Goal: Task Accomplishment & Management: Complete application form

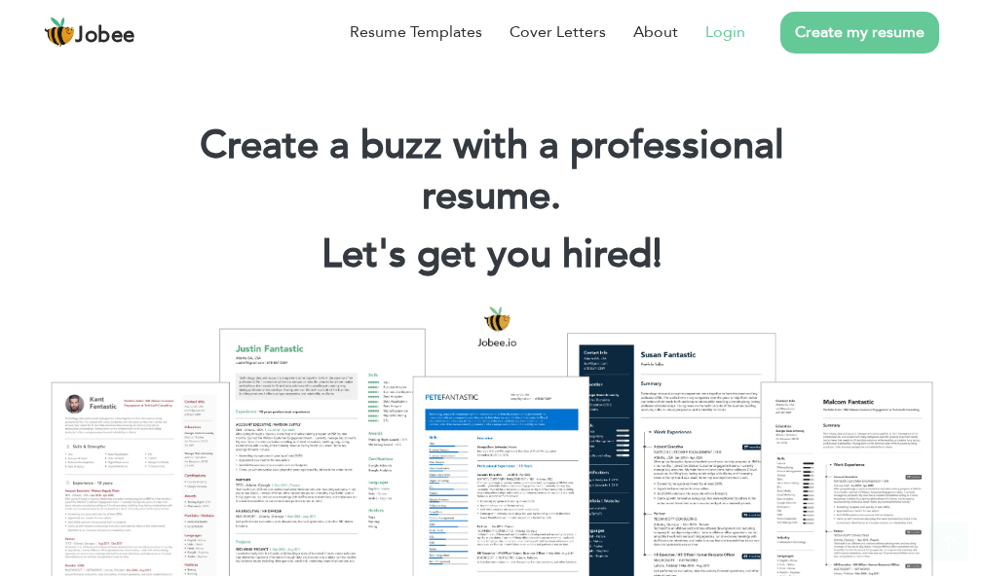
click at [727, 41] on link "Login" at bounding box center [725, 31] width 40 height 23
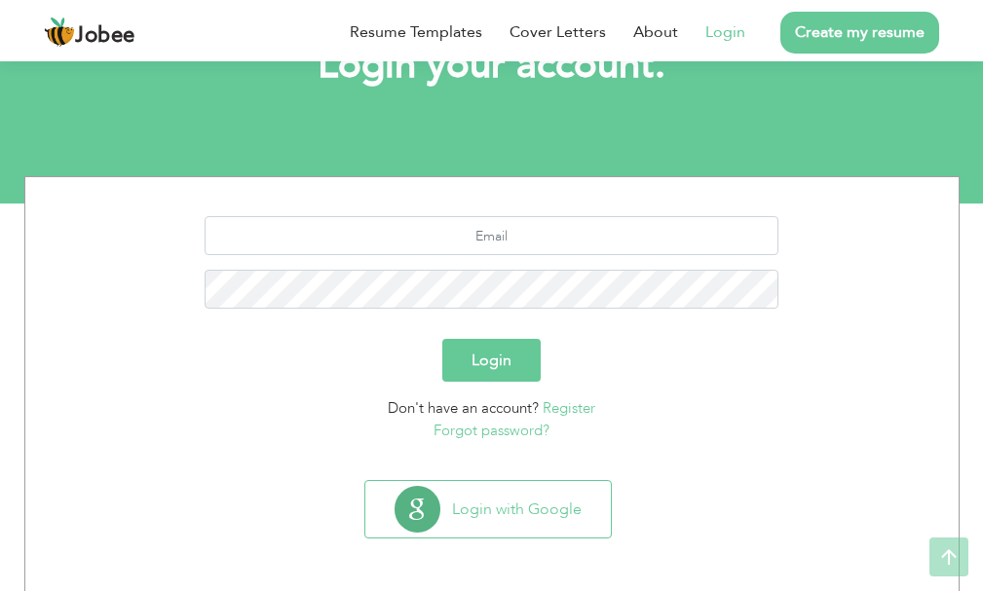
scroll to position [148, 0]
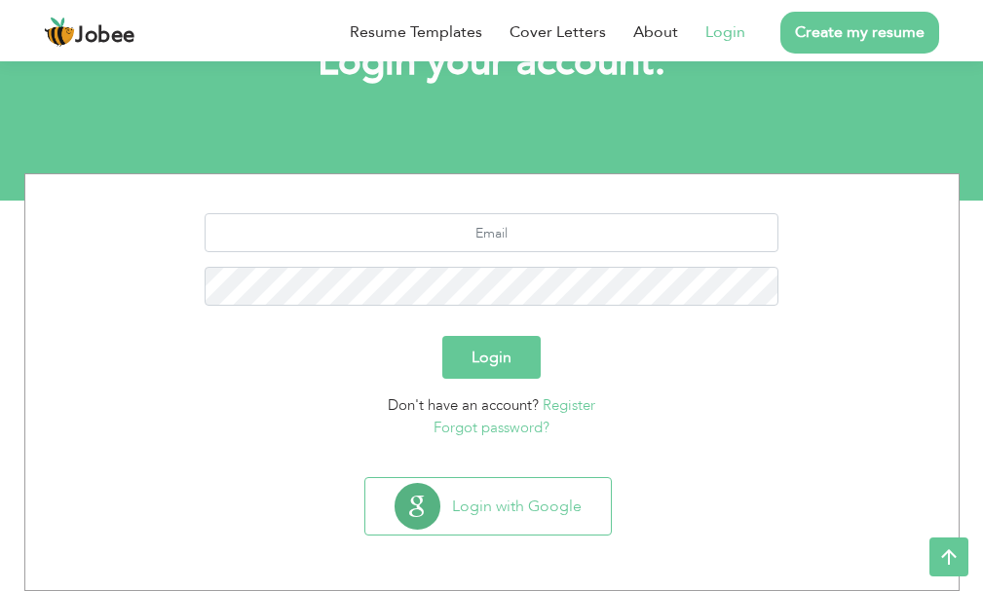
click at [499, 362] on button "Login" at bounding box center [491, 357] width 98 height 43
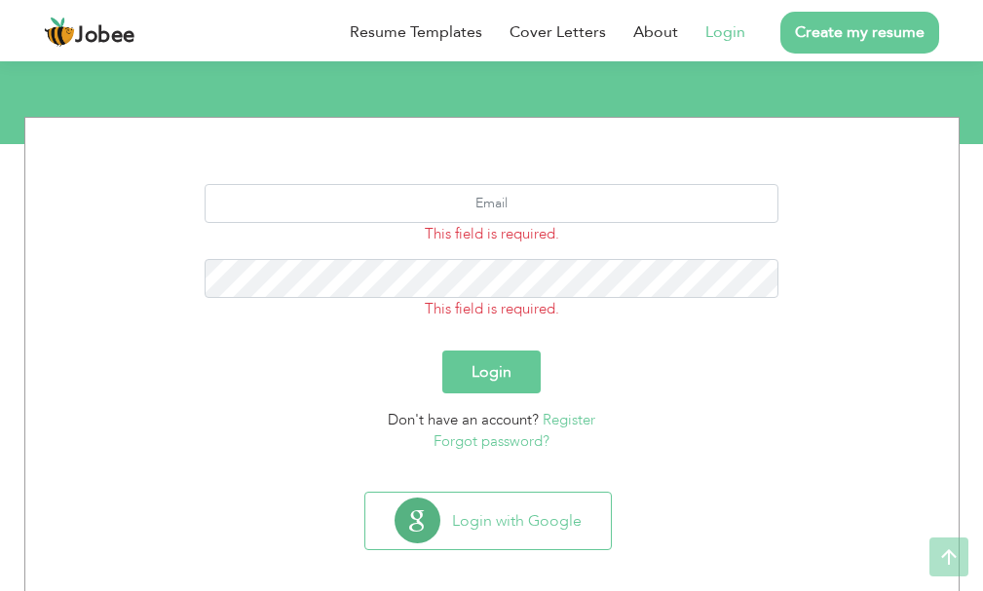
scroll to position [219, 0]
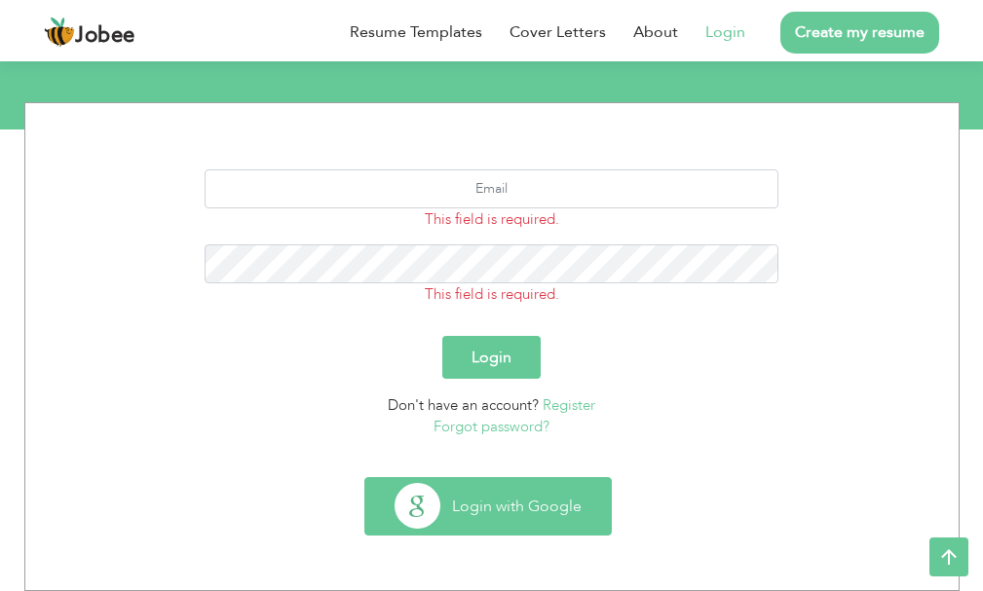
click at [522, 502] on button "Login with Google" at bounding box center [487, 506] width 245 height 56
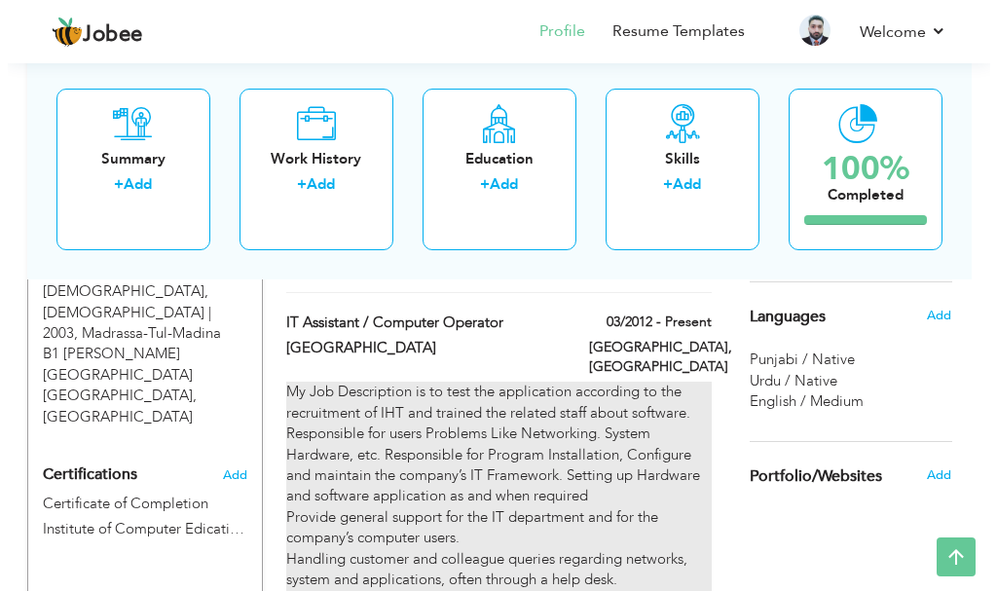
scroll to position [876, 0]
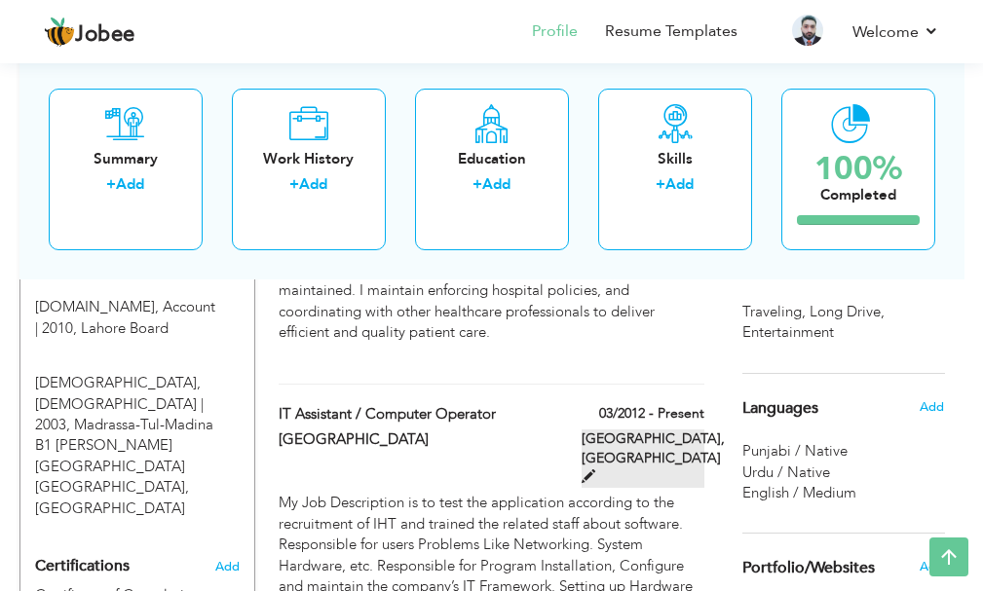
click at [595, 469] on span at bounding box center [588, 476] width 14 height 14
type input "IT Assistant / Computer Operator"
type input "[GEOGRAPHIC_DATA]"
type input "03/2012"
type input "[GEOGRAPHIC_DATA]"
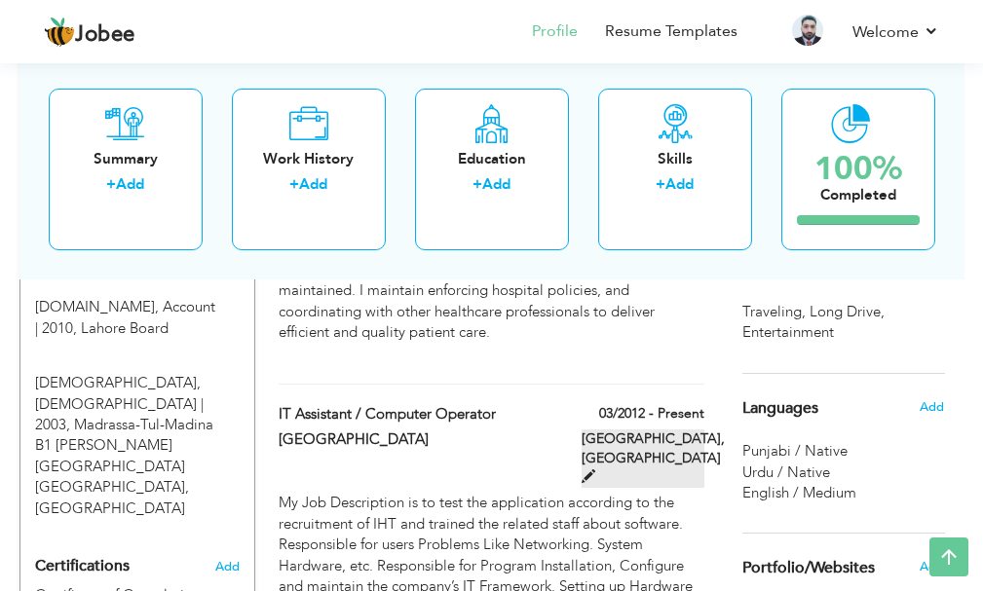
type input "[GEOGRAPHIC_DATA]"
checkbox input "true"
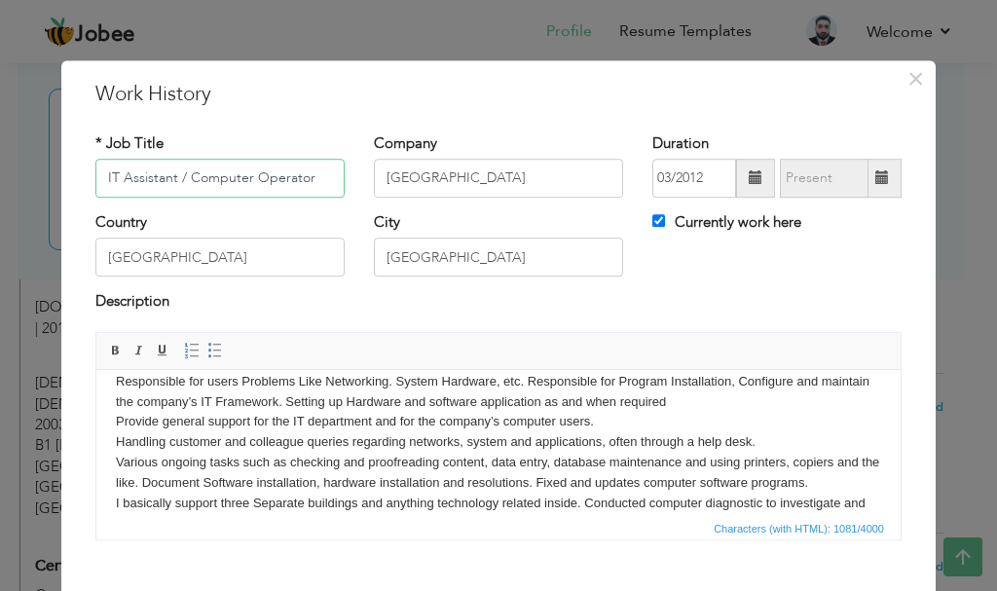
scroll to position [75, 0]
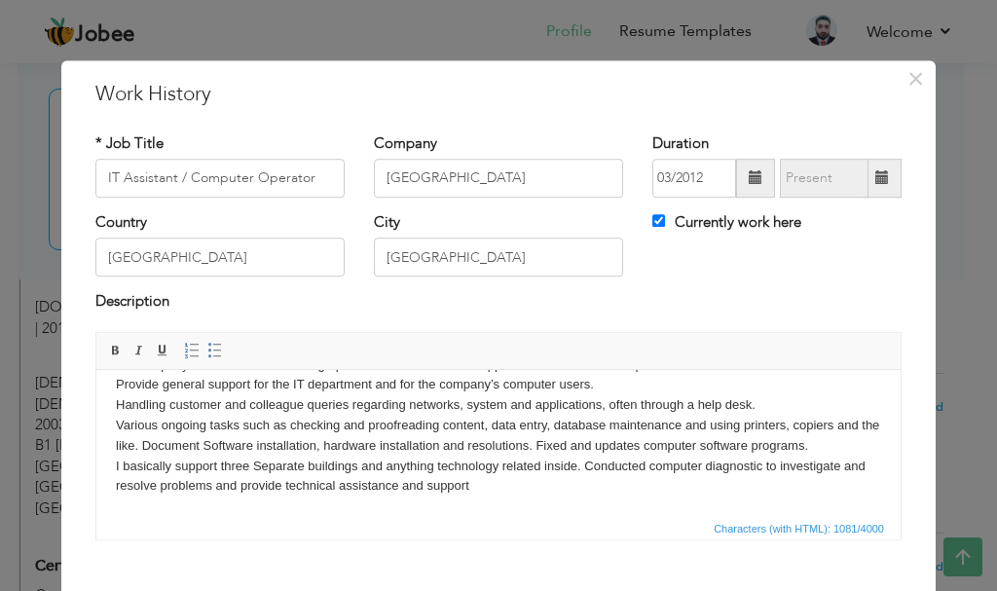
click at [234, 465] on body "My Job Description is to test the application according to the recruitment of I…" at bounding box center [498, 405] width 765 height 182
click at [250, 472] on body "My Job Description is to test the application according to the recruitment of I…" at bounding box center [498, 405] width 765 height 182
drag, startPoint x: 134, startPoint y: 469, endPoint x: 499, endPoint y: 496, distance: 365.2
click at [499, 496] on body "My Job Description is to test the application according to the recruitment of I…" at bounding box center [498, 405] width 765 height 182
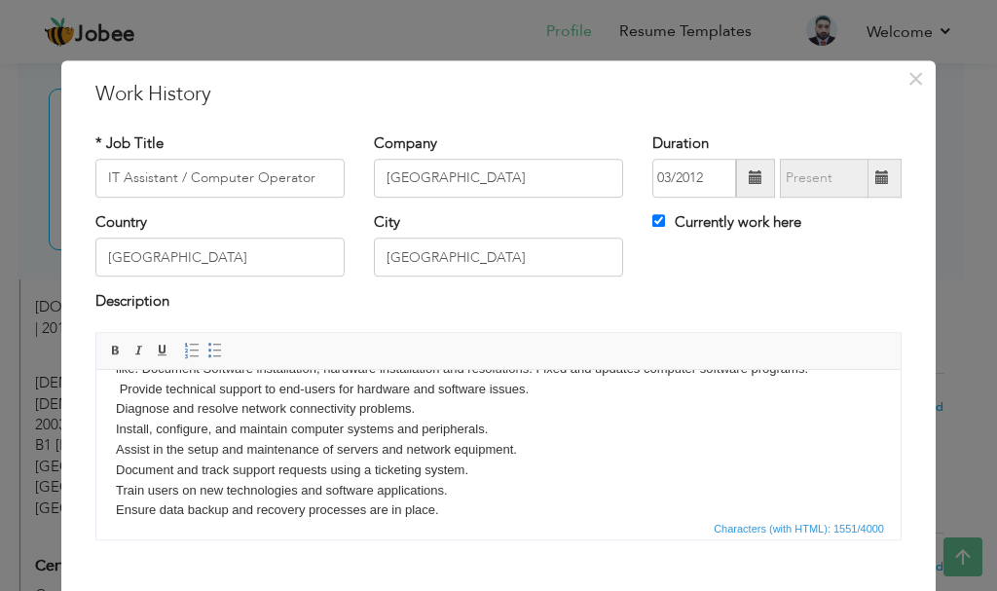
scroll to position [195, 0]
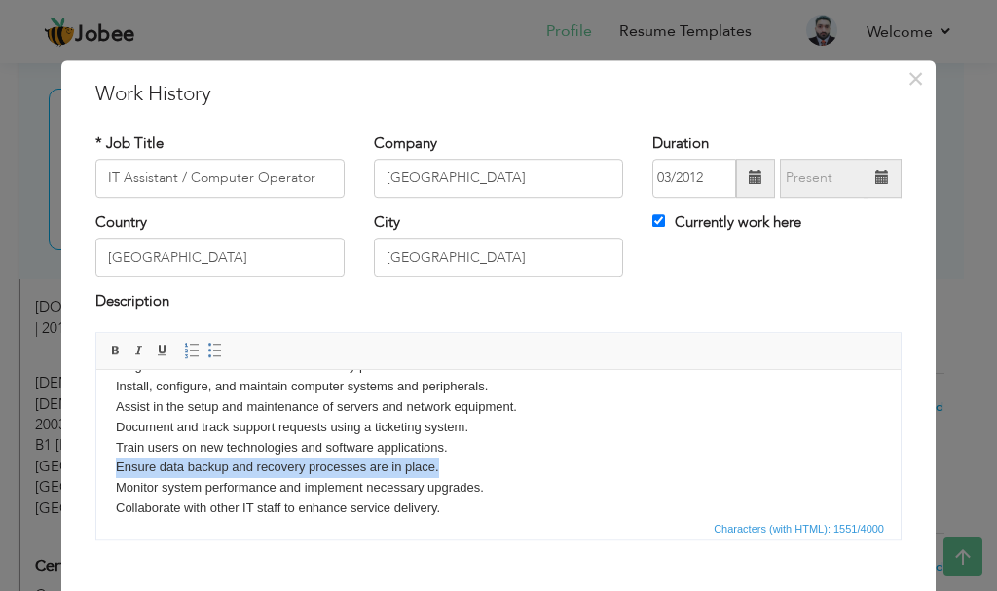
drag, startPoint x: 437, startPoint y: 465, endPoint x: 102, endPoint y: 467, distance: 335.0
click at [102, 467] on html "My Job Description is to test the application according to the recruitment of I…" at bounding box center [498, 366] width 804 height 384
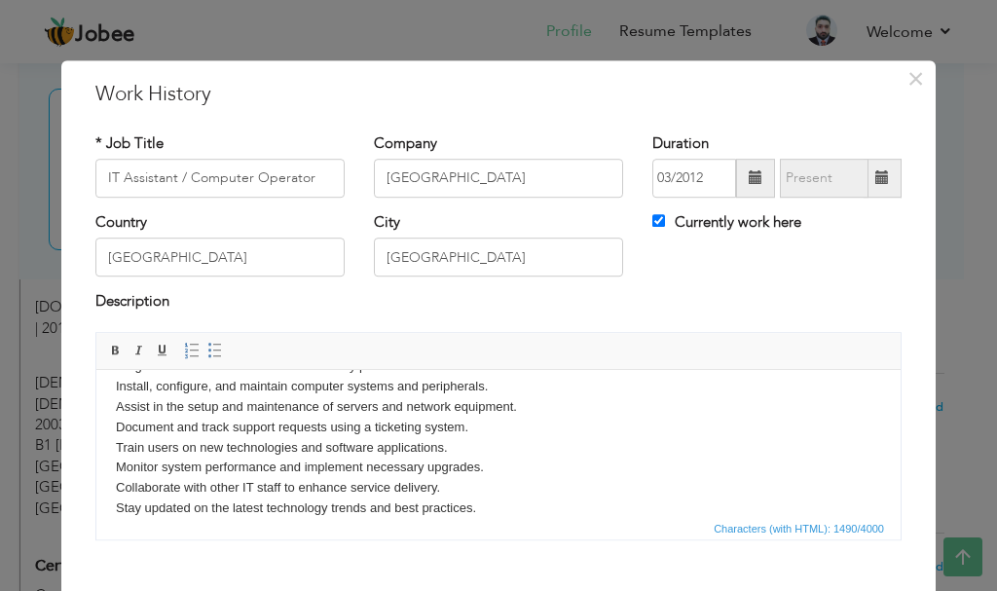
scroll to position [217, 0]
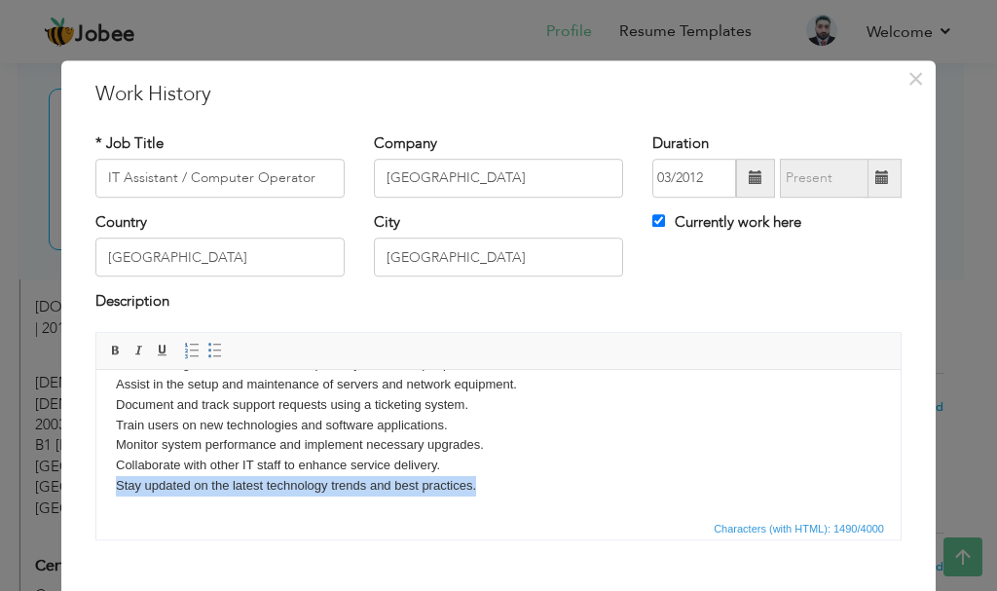
drag, startPoint x: 486, startPoint y: 486, endPoint x: 89, endPoint y: 490, distance: 397.3
click at [96, 490] on html "My Job Description is to test the application according to the recruitment of I…" at bounding box center [498, 333] width 804 height 363
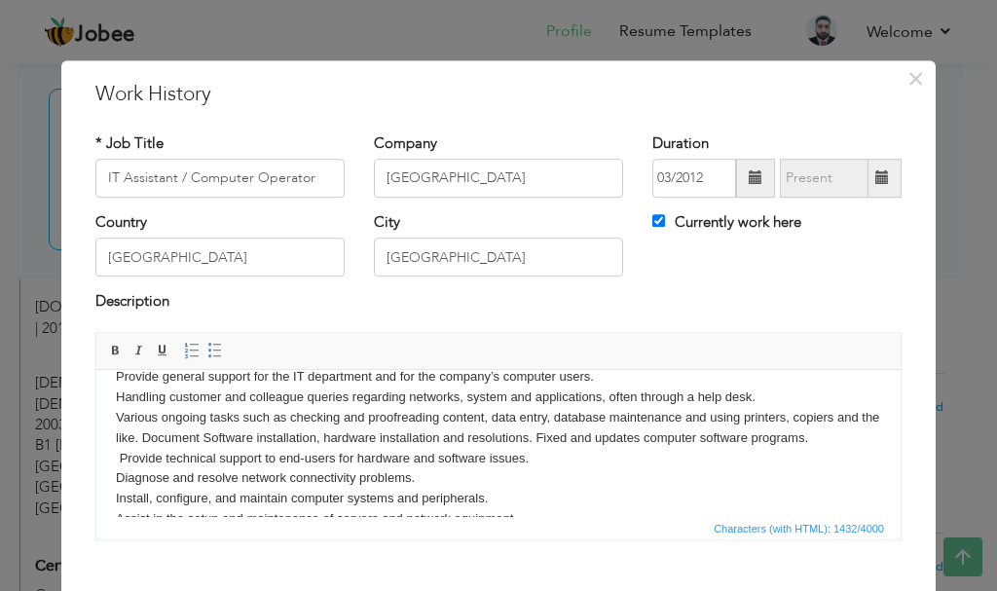
scroll to position [87, 0]
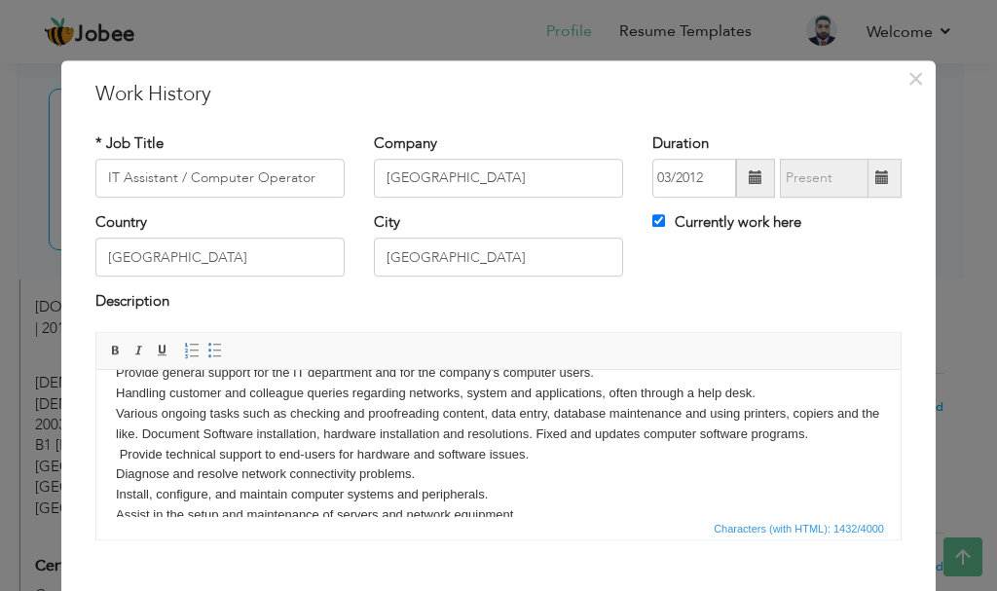
click at [426, 472] on body "My Job Description is to test the application according to the recruitment of I…" at bounding box center [498, 464] width 765 height 324
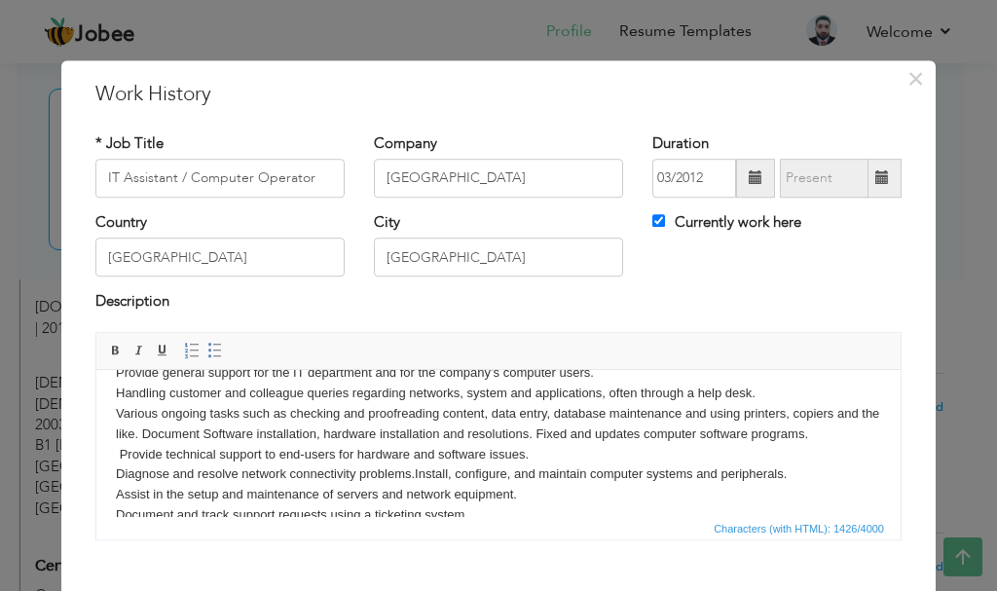
click at [541, 493] on body "My Job Description is to test the application according to the recruitment of I…" at bounding box center [498, 454] width 765 height 304
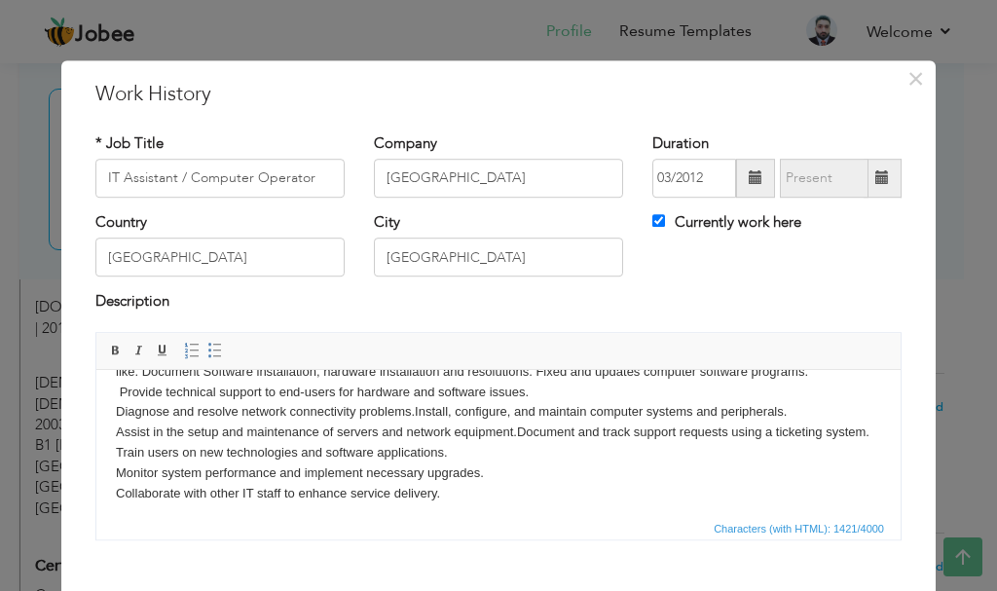
scroll to position [184, 0]
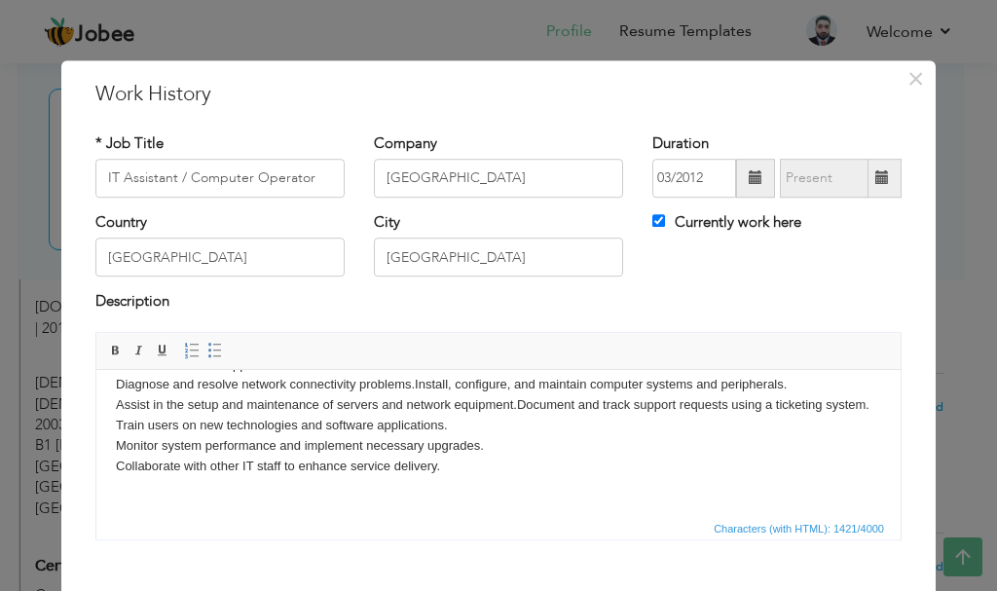
click at [169, 417] on body "My Job Description is to test the application according to the recruitment of I…" at bounding box center [498, 353] width 765 height 283
click at [502, 424] on body "My Job Description is to test the application according to the recruitment of I…" at bounding box center [498, 353] width 765 height 283
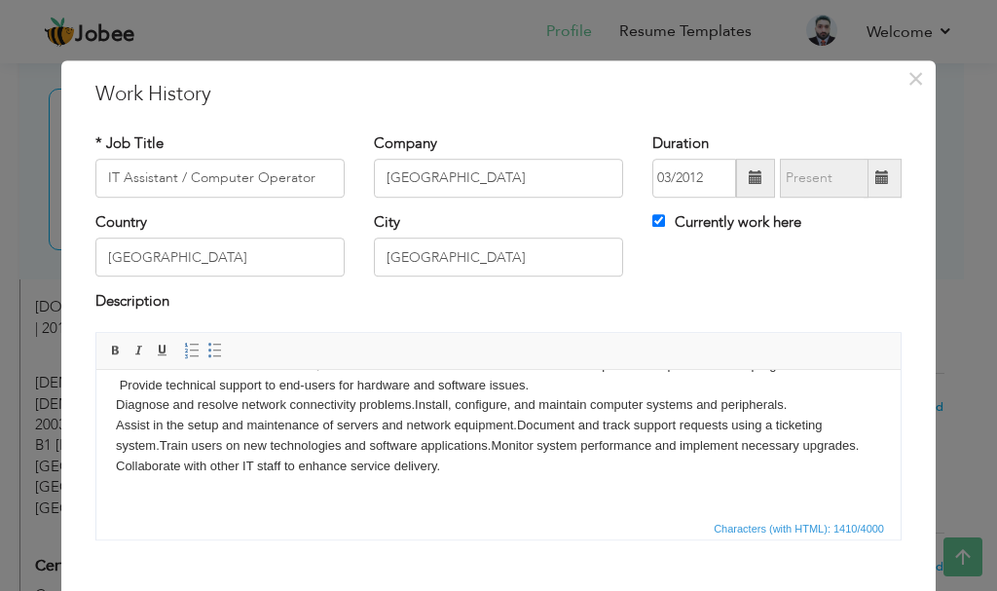
scroll to position [107, 0]
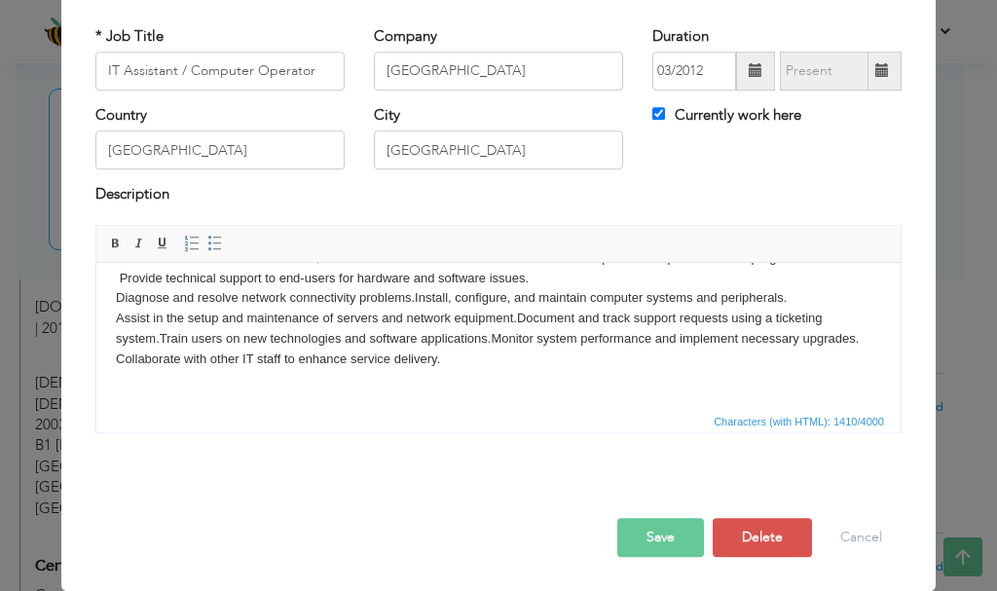
click at [655, 547] on button "Save" at bounding box center [660, 537] width 87 height 39
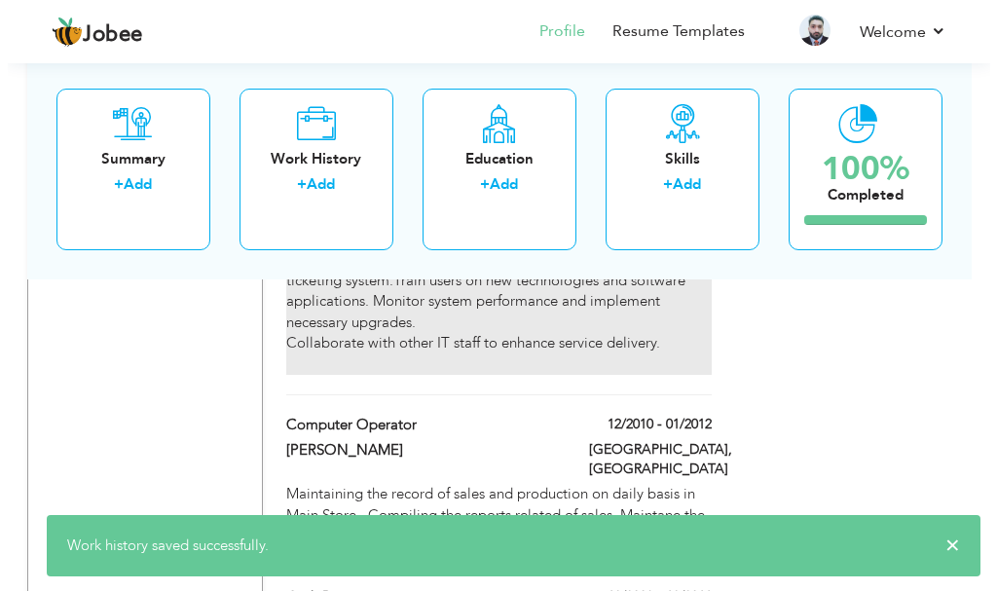
scroll to position [1558, 0]
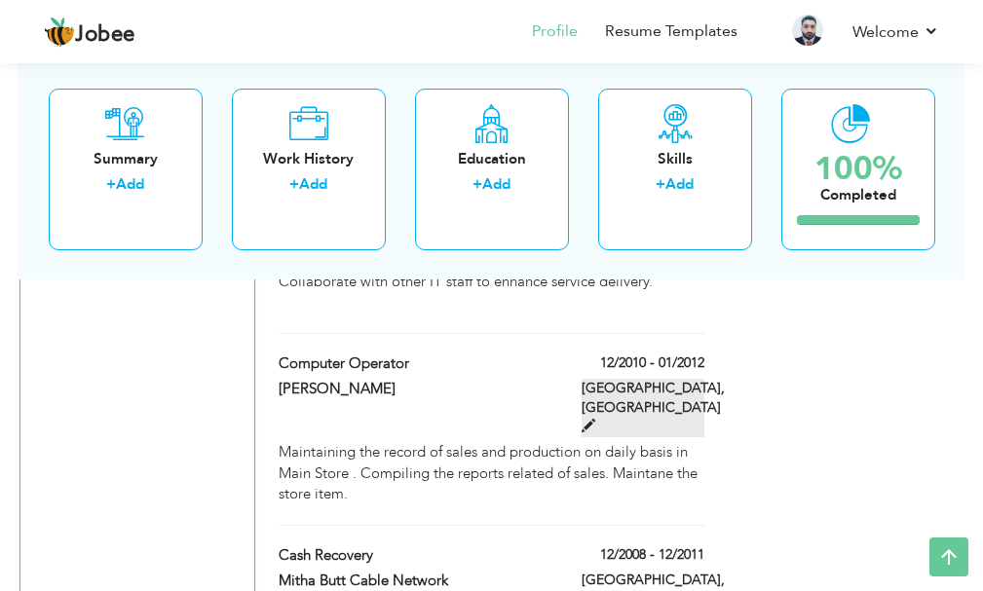
click at [595, 419] on span at bounding box center [588, 426] width 14 height 14
type input "Computer Operator"
type input "[PERSON_NAME]"
type input "12/2010"
type input "01/2012"
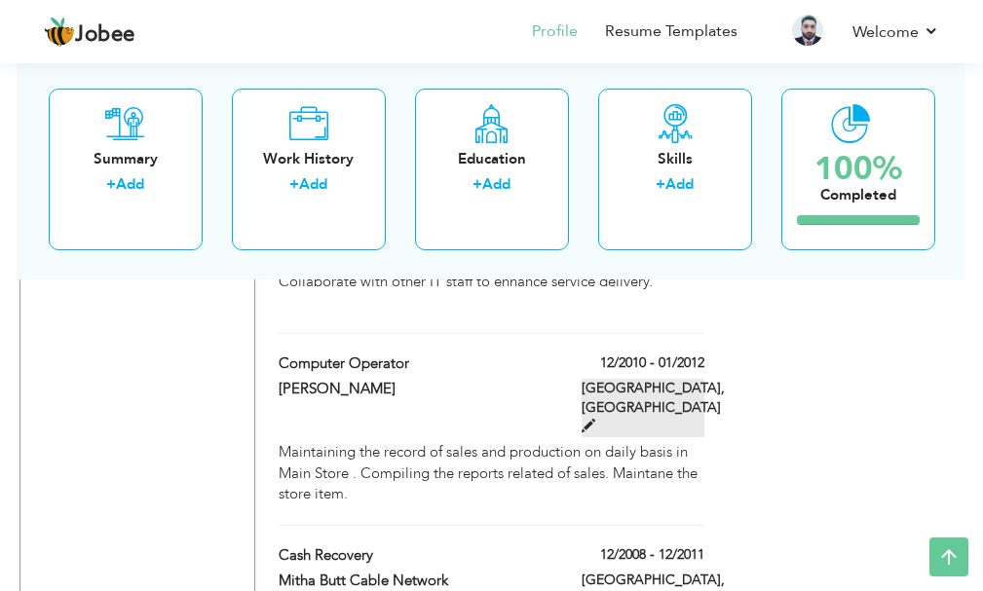
checkbox input "false"
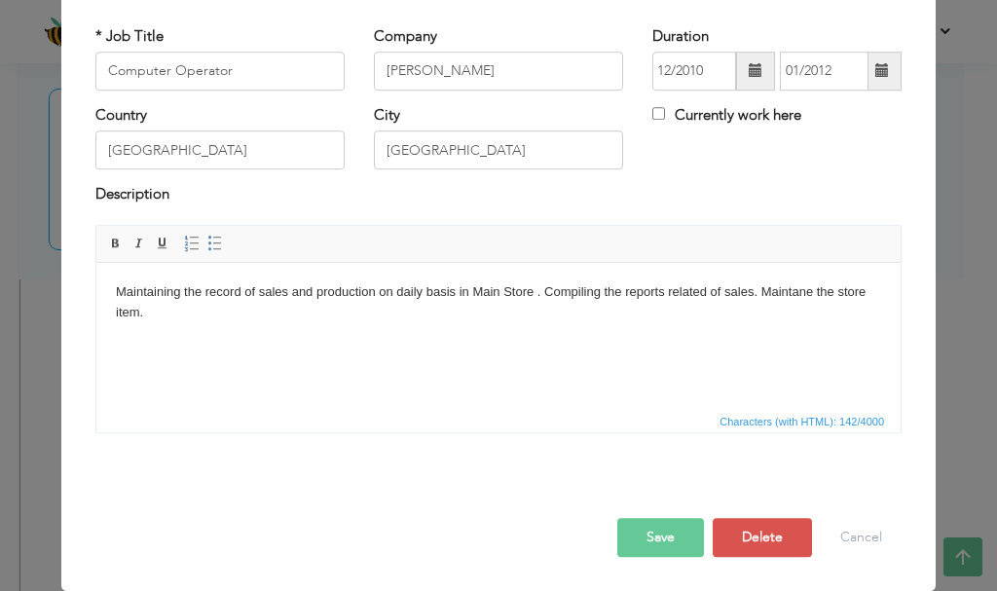
scroll to position [0, 0]
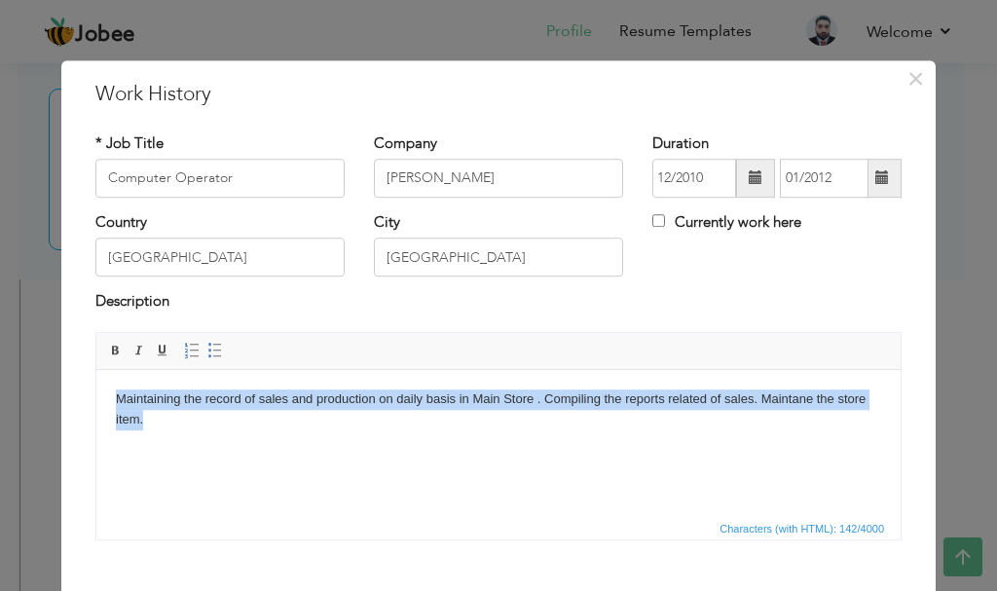
drag, startPoint x: 118, startPoint y: 398, endPoint x: 180, endPoint y: 414, distance: 64.2
click at [180, 414] on body "Maintaining the record of sales and production on daily basis in Main Store . C…" at bounding box center [498, 409] width 765 height 41
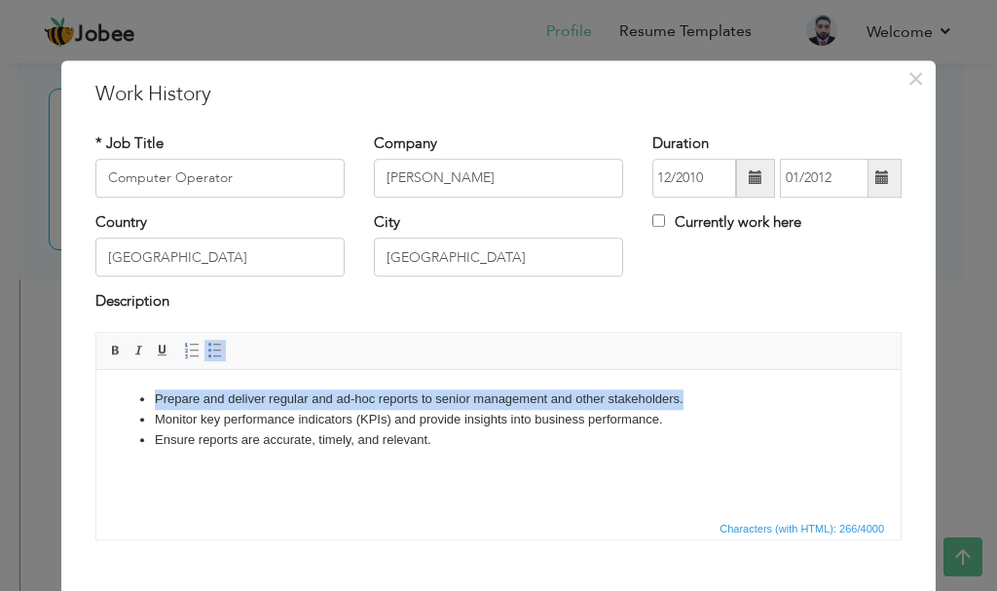
drag, startPoint x: 663, startPoint y: 395, endPoint x: 153, endPoint y: 400, distance: 510.3
click at [155, 399] on li "Prepare and deliver regular and ad-hoc reports to senior management and other s…" at bounding box center [499, 399] width 688 height 20
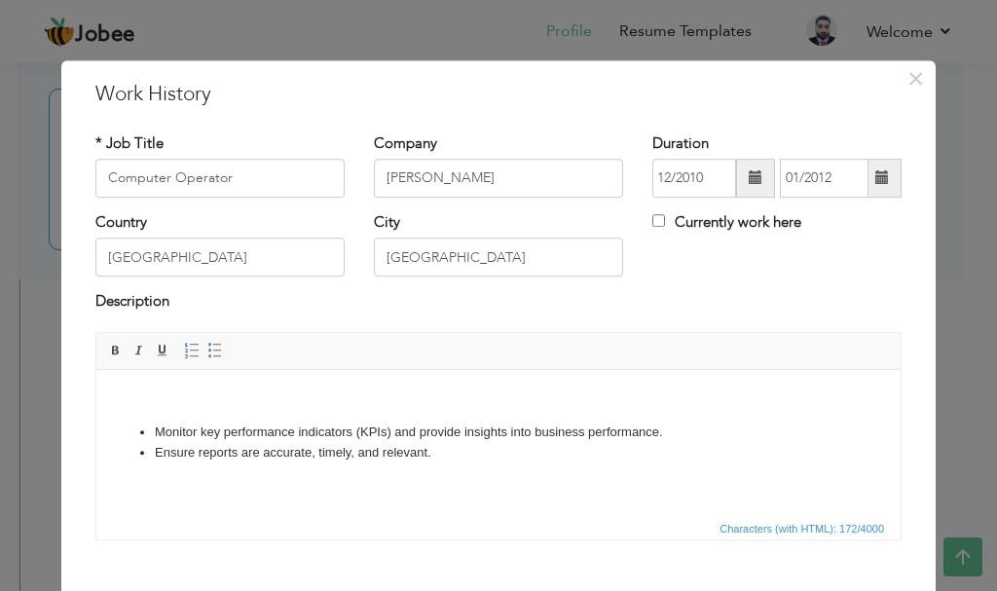
click at [205, 405] on body "Monitor key performance indicators (KPIs) and provide insights into business pe…" at bounding box center [498, 425] width 765 height 73
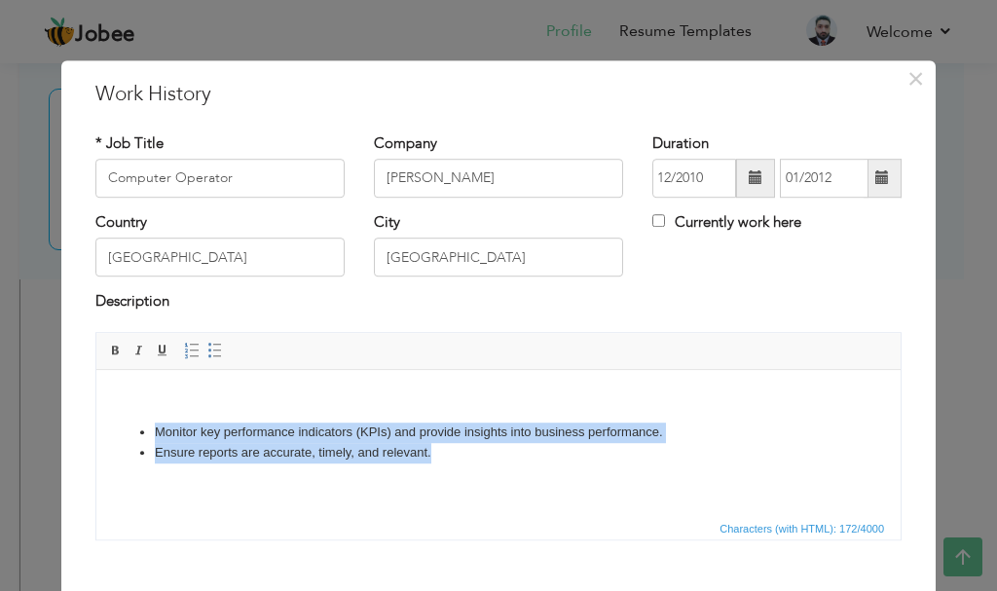
drag, startPoint x: 153, startPoint y: 431, endPoint x: 490, endPoint y: 461, distance: 338.2
click ul "Monitor key performance indicators (KPIs) and provide insights into business pe…"
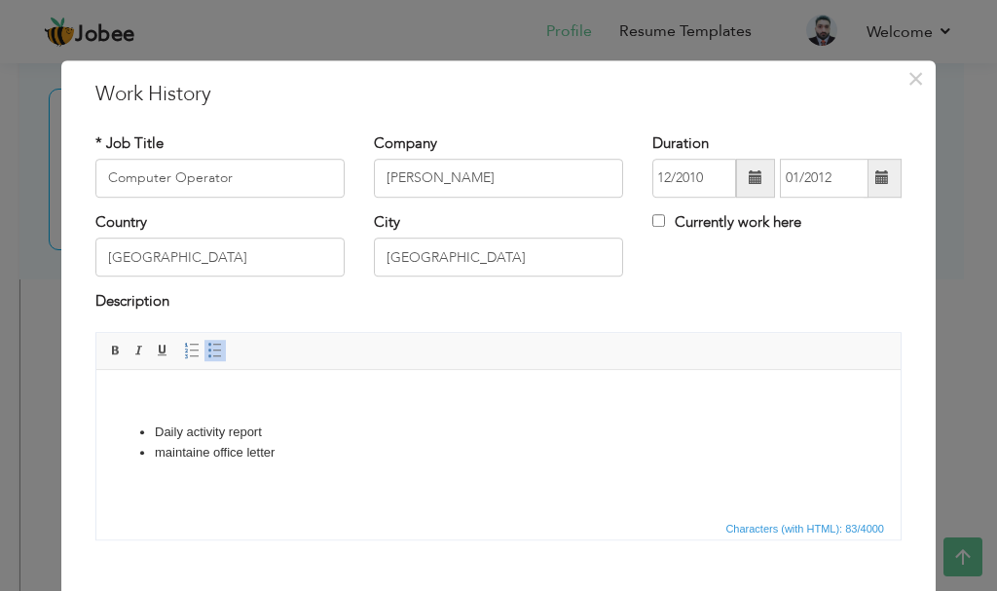
click at [163, 454] on li "maintaine office letter" at bounding box center [499, 452] width 688 height 20
drag, startPoint x: 249, startPoint y: 452, endPoint x: 273, endPoint y: 463, distance: 25.7
click at [249, 453] on li "Maintaine office letter" at bounding box center [499, 452] width 688 height 20
click at [235, 433] on li "Daily activity report" at bounding box center [499, 432] width 688 height 20
click at [285, 447] on li "Maintaine office L etter" at bounding box center [499, 452] width 688 height 20
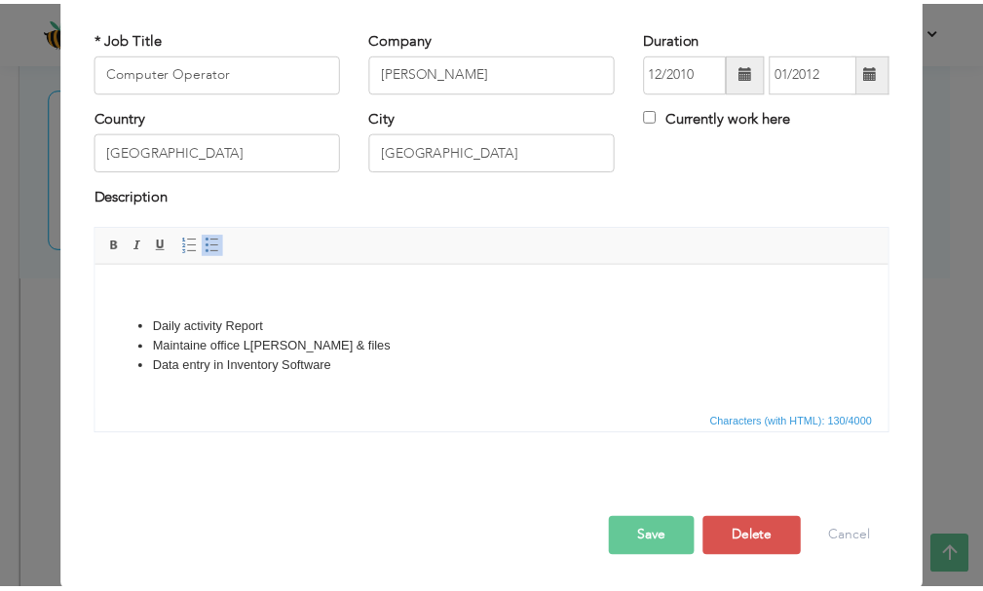
scroll to position [107, 0]
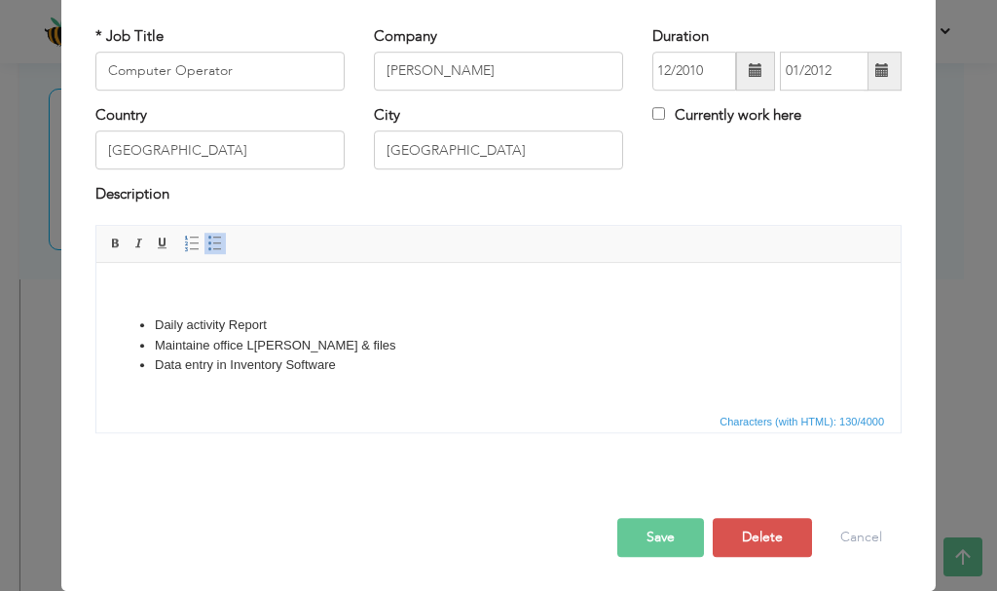
click at [668, 540] on button "Save" at bounding box center [660, 537] width 87 height 39
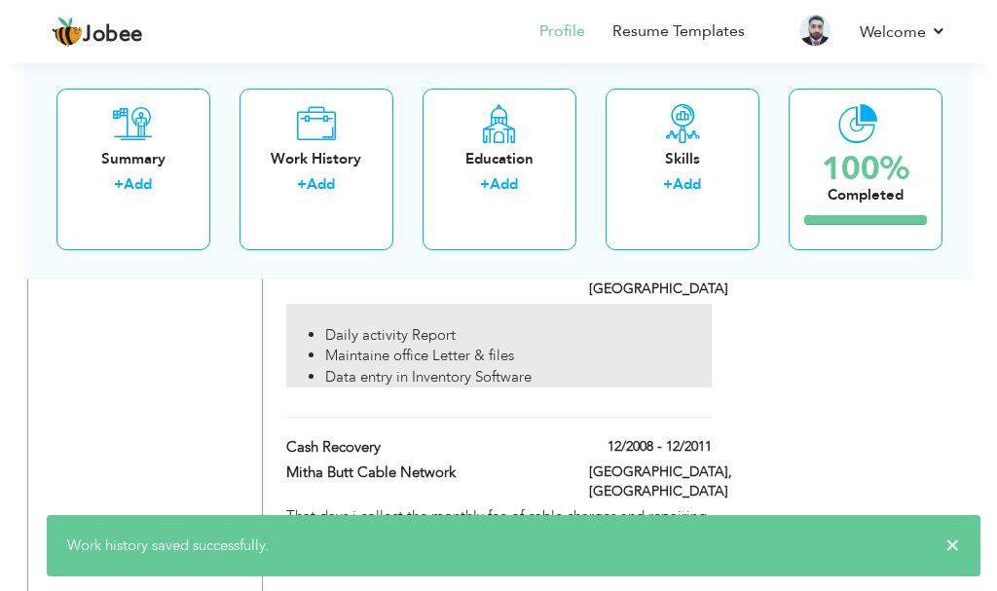
scroll to position [1753, 0]
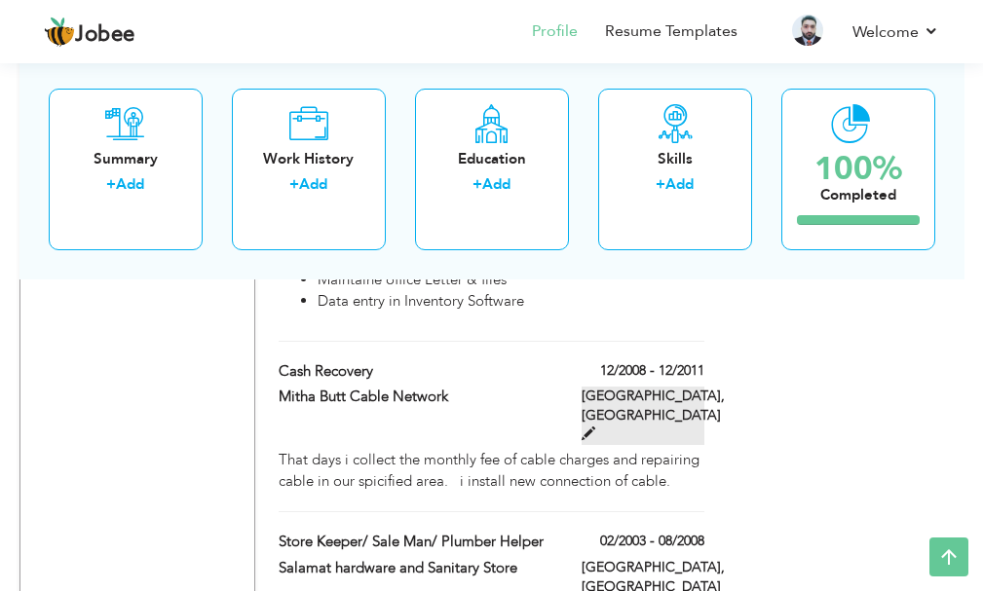
click at [595, 427] on span at bounding box center [588, 434] width 14 height 14
type input "Cash Recovery"
type input "Mitha Butt Cable Network"
type input "12/2008"
type input "12/2011"
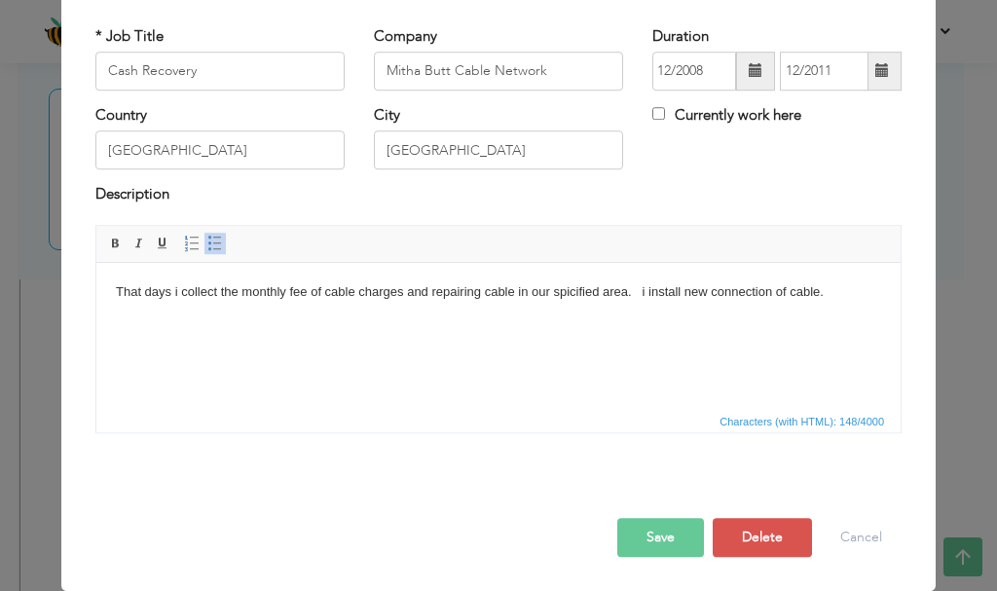
scroll to position [0, 0]
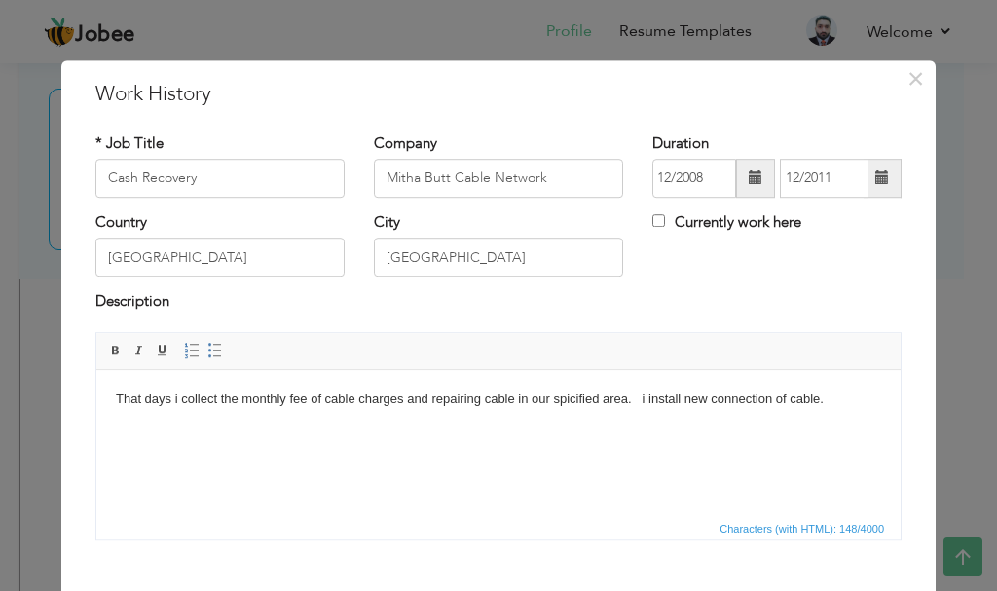
drag, startPoint x: 118, startPoint y: 399, endPoint x: 837, endPoint y: 399, distance: 718.7
click at [837, 399] on body "That days i collect the monthly fee of cable charges and repairing cable in our…" at bounding box center [498, 399] width 765 height 20
drag, startPoint x: 348, startPoint y: 414, endPoint x: 333, endPoint y: 403, distance: 18.1
click at [345, 414] on html "I am working there maintain" at bounding box center [498, 398] width 804 height 59
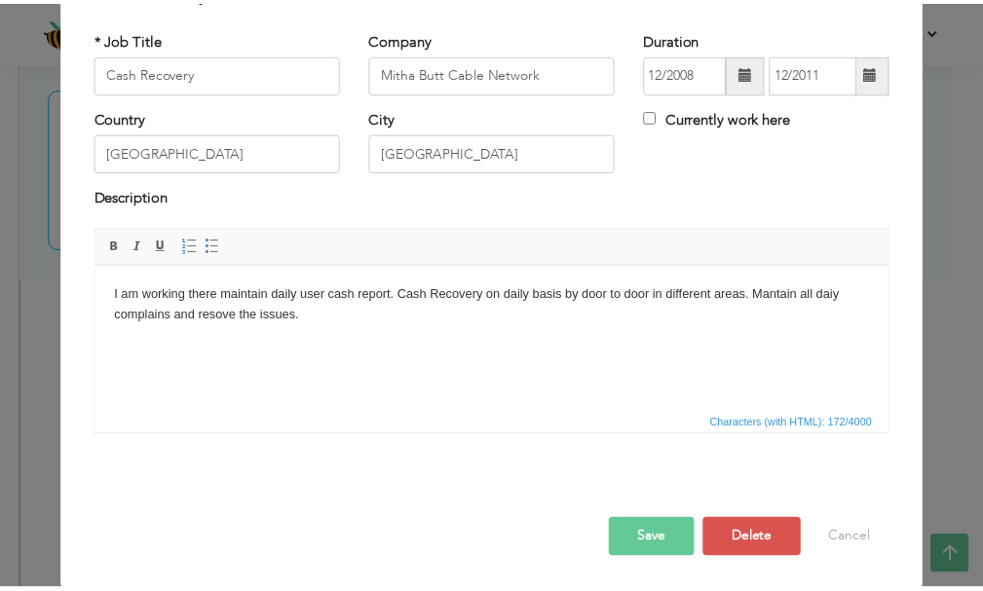
scroll to position [107, 0]
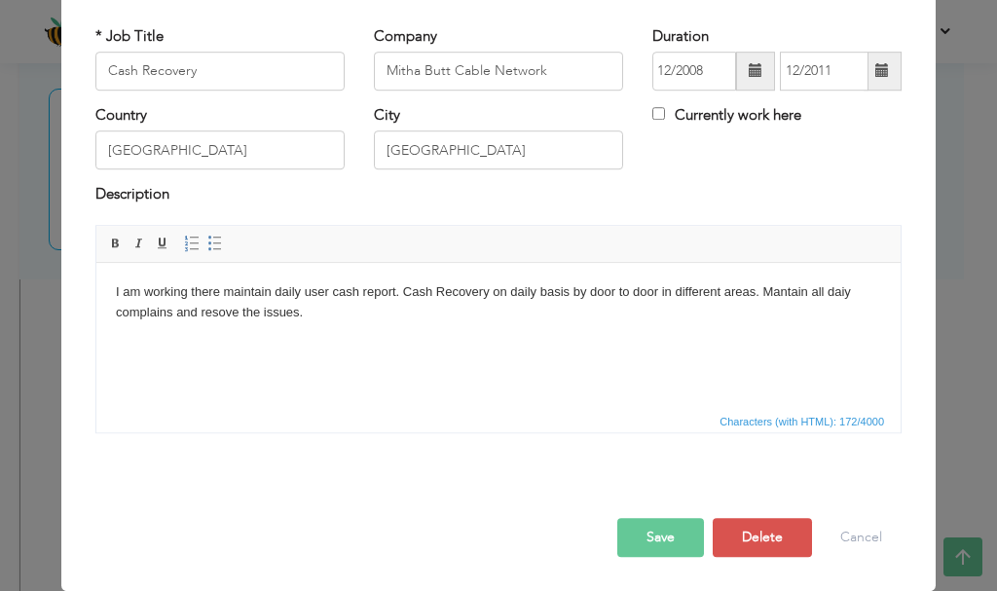
click at [659, 539] on button "Save" at bounding box center [660, 537] width 87 height 39
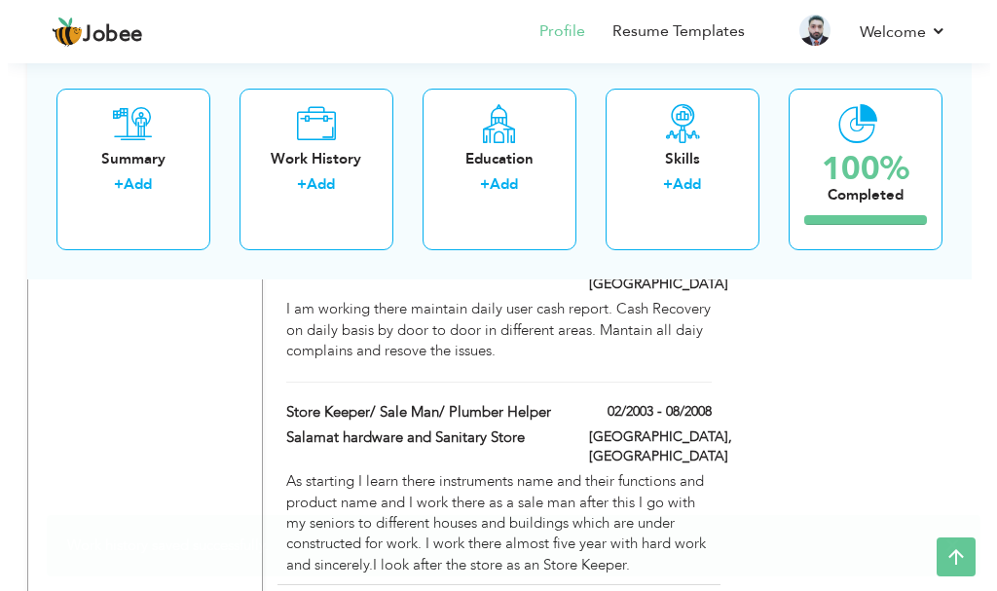
scroll to position [1850, 0]
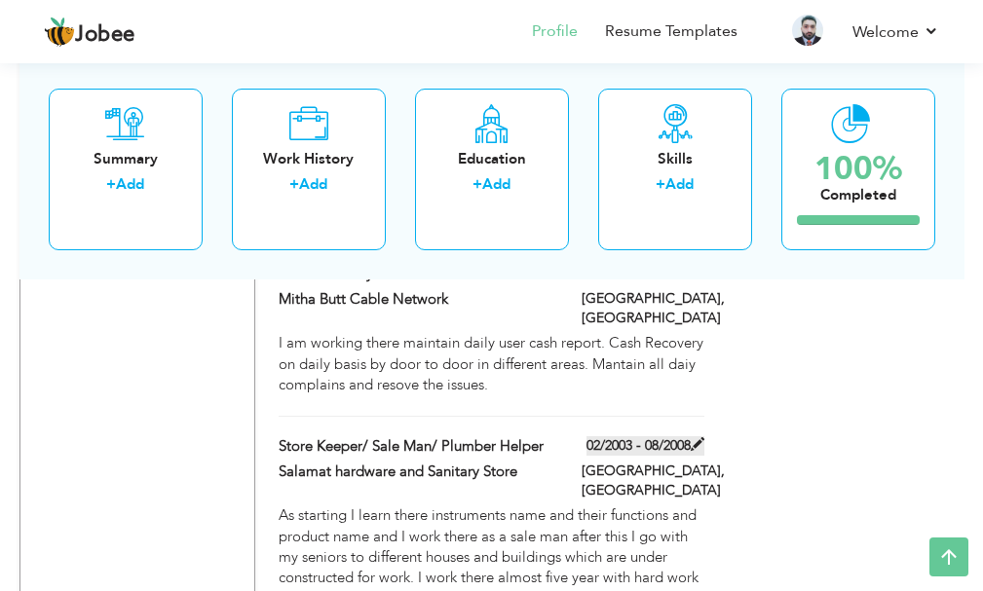
click at [695, 437] on span at bounding box center [697, 444] width 14 height 14
type input "Store Keeper/ Sale Man/ Plumber Helper"
type input "Salamat hardware and Sanitary Store"
type input "02/2003"
type input "08/2008"
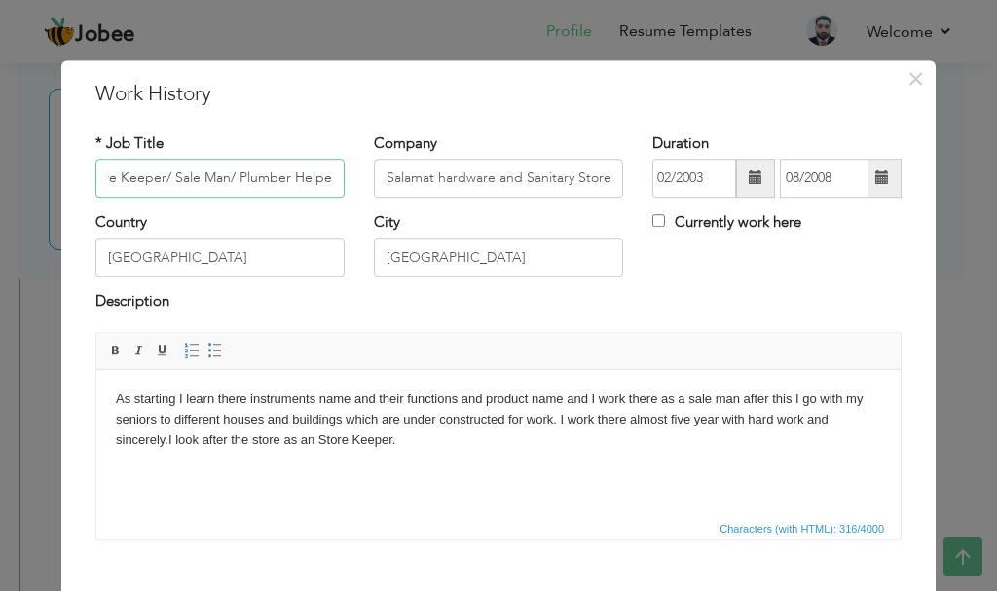
scroll to position [107, 0]
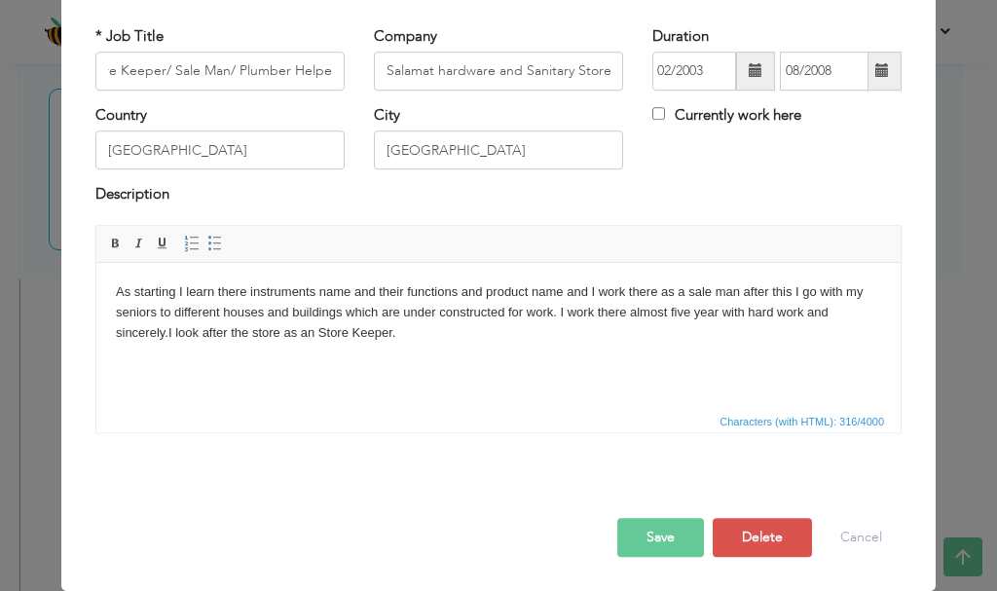
click at [673, 540] on button "Save" at bounding box center [660, 537] width 87 height 39
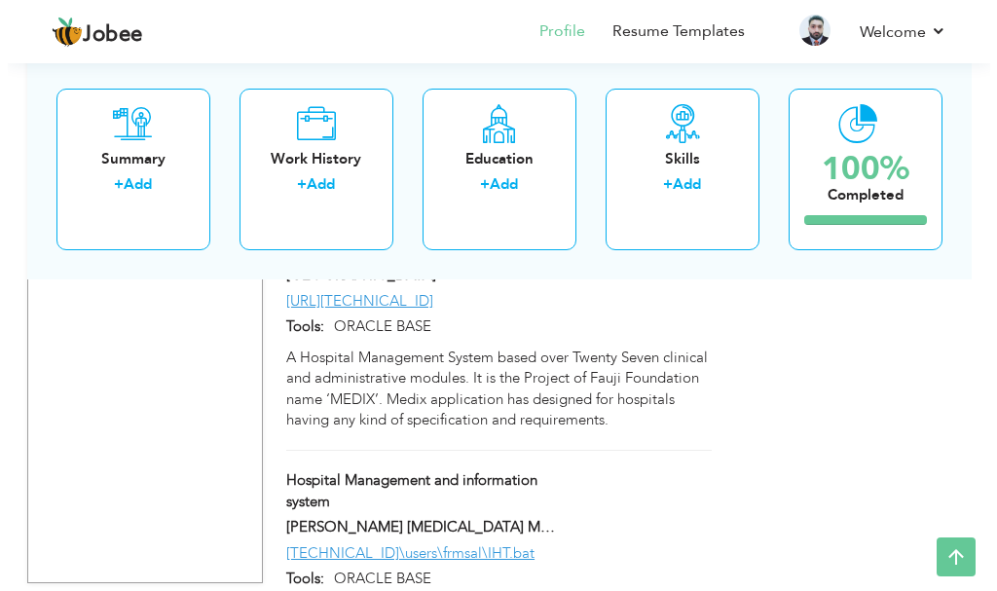
scroll to position [2365, 0]
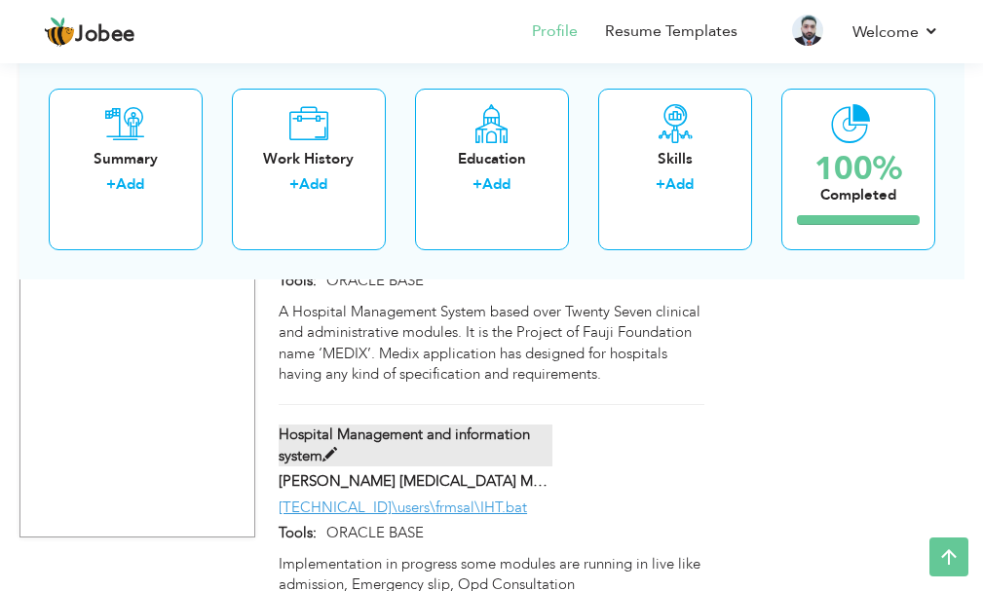
click at [330, 448] on span at bounding box center [329, 455] width 15 height 15
type input "Hospital Management and information system"
type input "[PERSON_NAME] [MEDICAL_DATA] Memorial Trust"
type input "[TECHNICAL_ID]\users\frmsal\IHT.bat"
type input "ORACLE BASE"
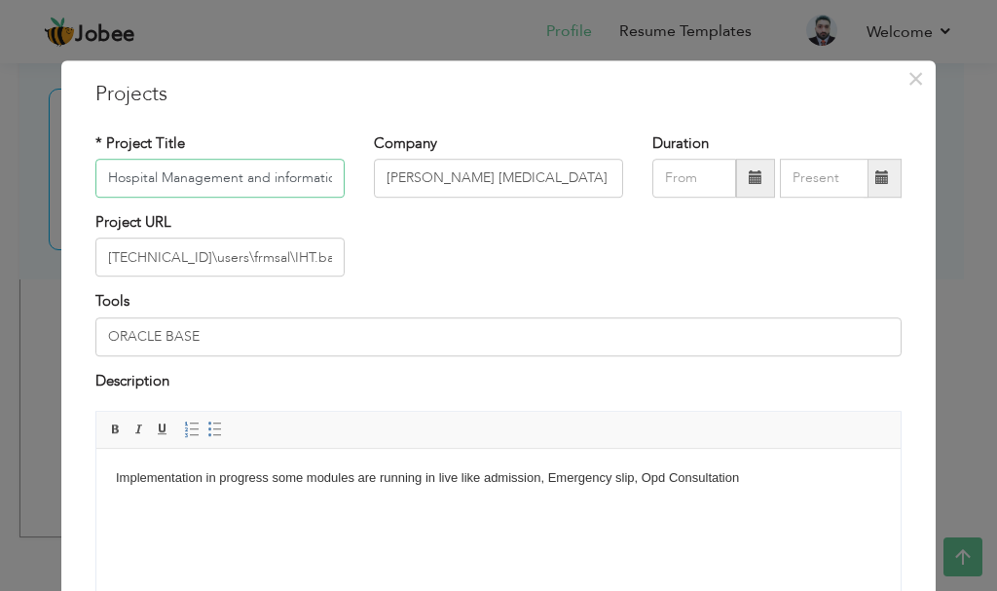
scroll to position [0, 56]
click at [694, 172] on input "08/2025" at bounding box center [694, 178] width 84 height 39
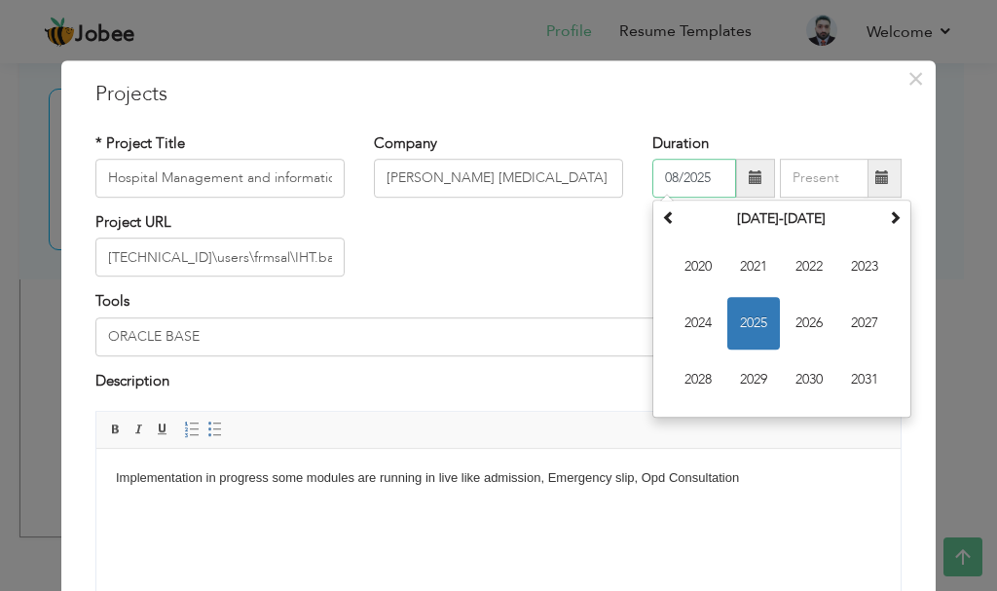
click at [671, 176] on input "08/2025" at bounding box center [694, 178] width 84 height 39
type input "01/2025"
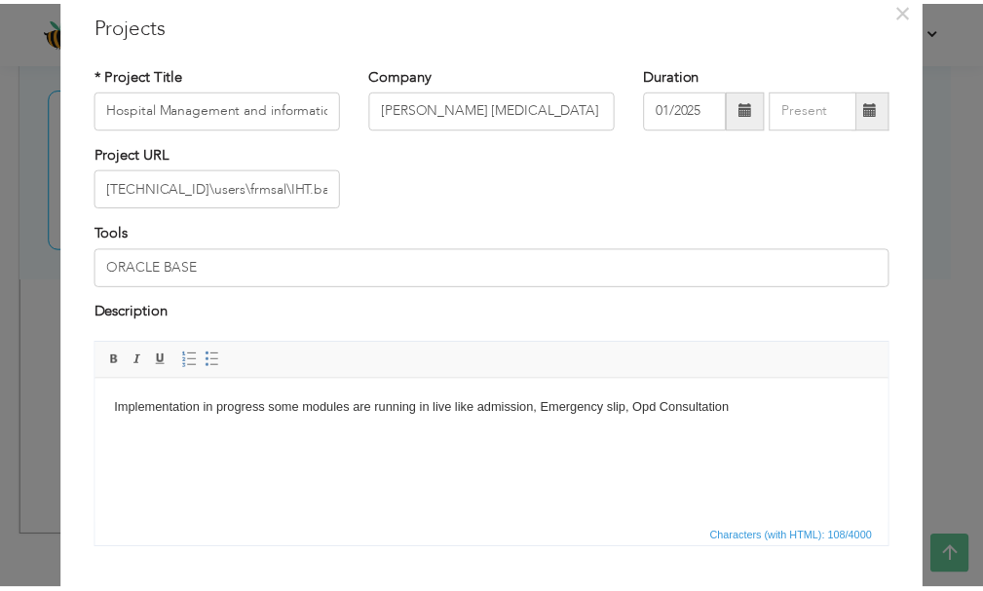
scroll to position [186, 0]
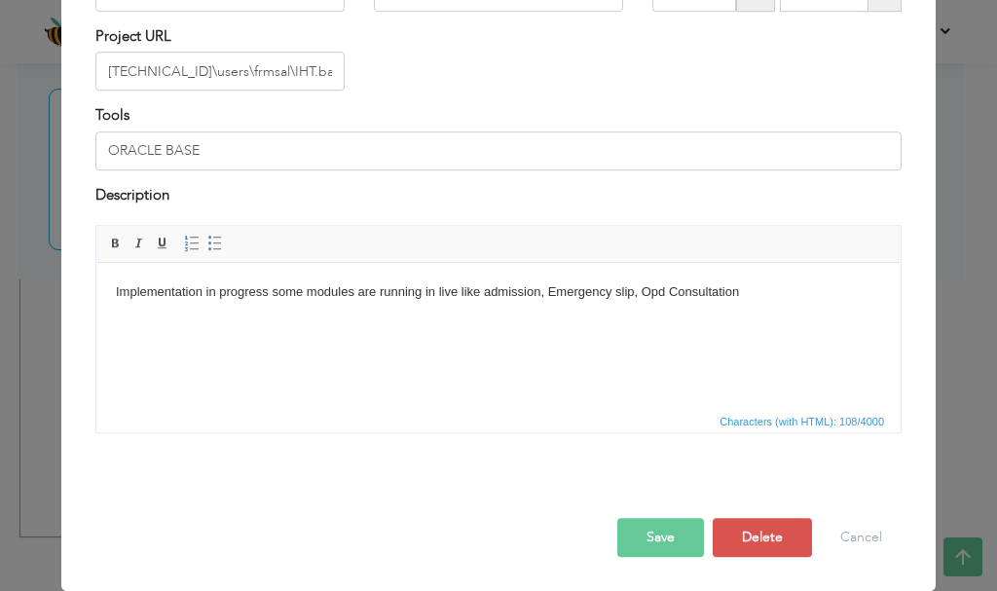
click at [650, 535] on button "Save" at bounding box center [660, 537] width 87 height 39
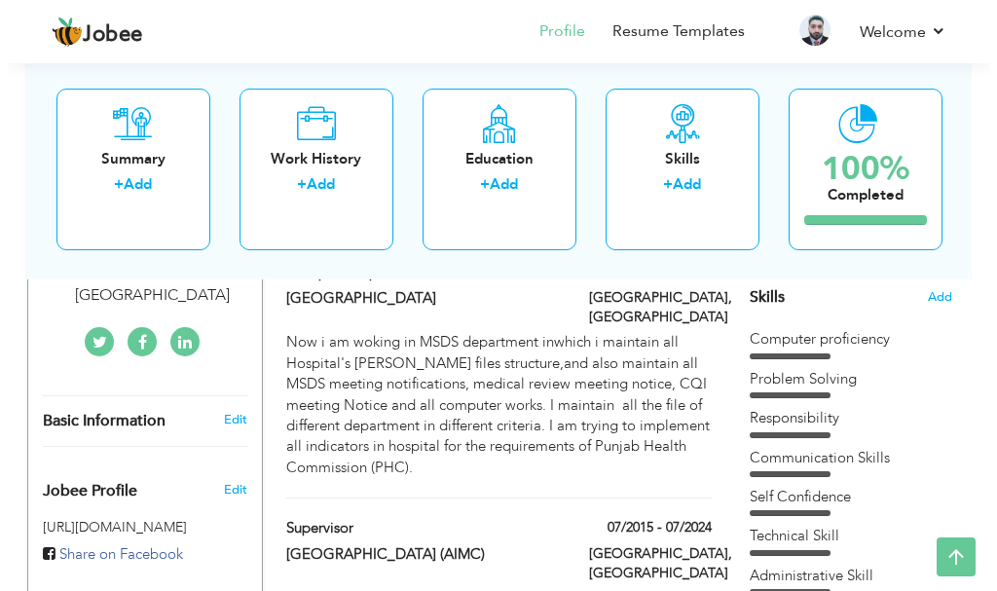
scroll to position [487, 0]
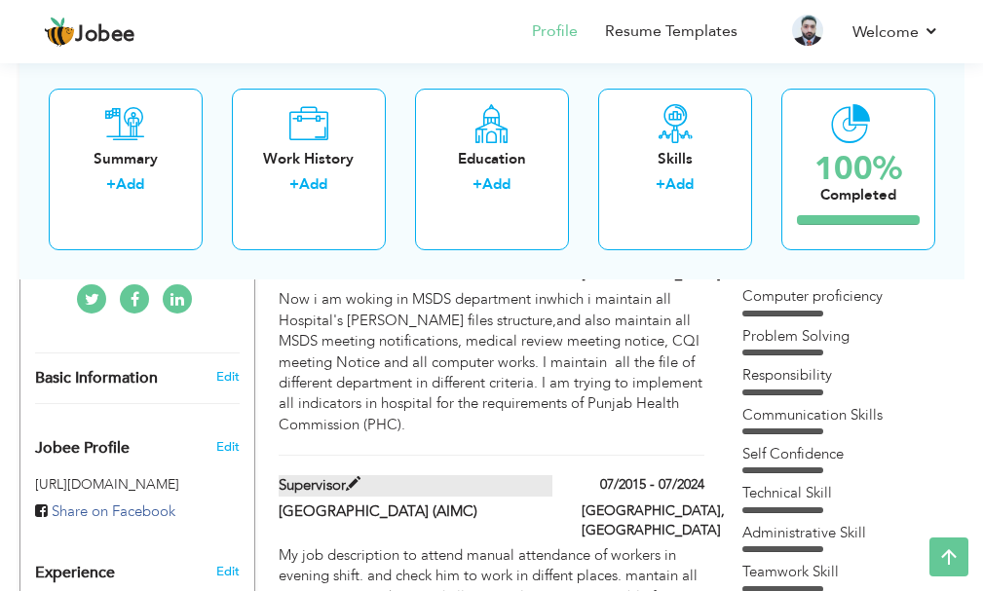
click at [353, 477] on span at bounding box center [353, 484] width 15 height 15
type input "Supervisor"
type input "[GEOGRAPHIC_DATA] (AIMC)"
type input "07/2015"
type input "07/2024"
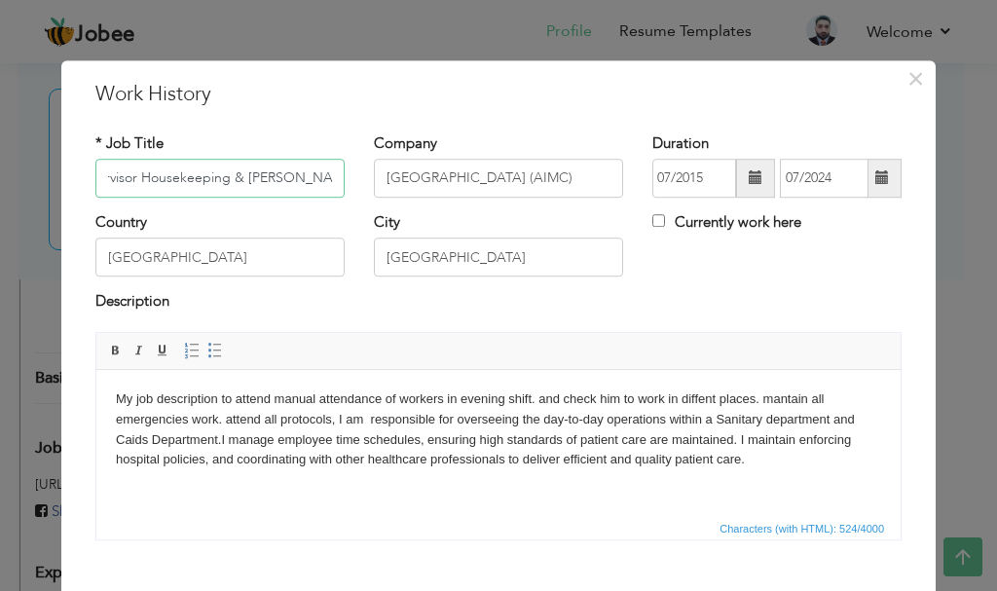
scroll to position [0, 0]
click at [275, 184] on input "Supervisor of Housekeeping & Ward Superintendent" at bounding box center [219, 178] width 249 height 39
drag, startPoint x: 183, startPoint y: 171, endPoint x: 207, endPoint y: 177, distance: 25.0
click at [184, 172] on input "Supervisor of Housekeeping & Ward Superintendent" at bounding box center [219, 178] width 249 height 39
click at [270, 180] on input "Supervisor of Housekeeping & Ward Superintendent" at bounding box center [219, 178] width 249 height 39
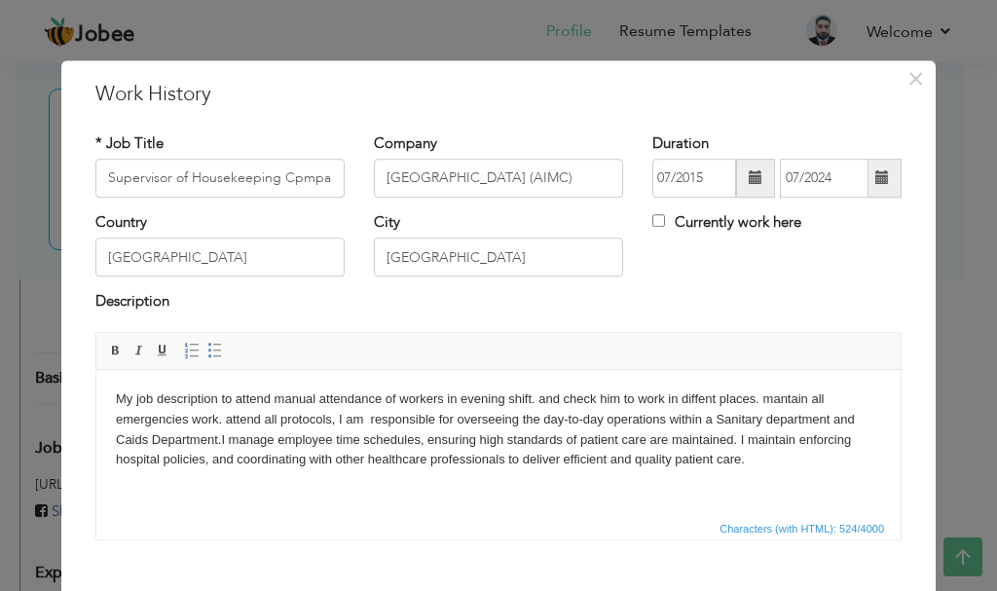
click at [305, 230] on div "Country Pakistan" at bounding box center [219, 244] width 249 height 64
click at [292, 182] on input "Supervisor of Housekeeping Cpmpany & Ward Superintendent" at bounding box center [219, 178] width 249 height 39
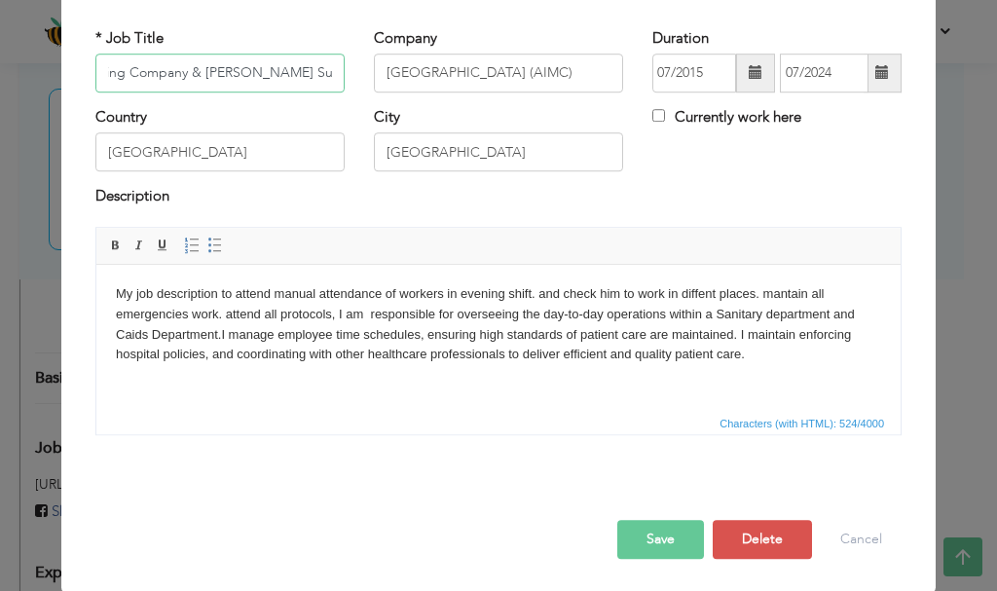
scroll to position [107, 0]
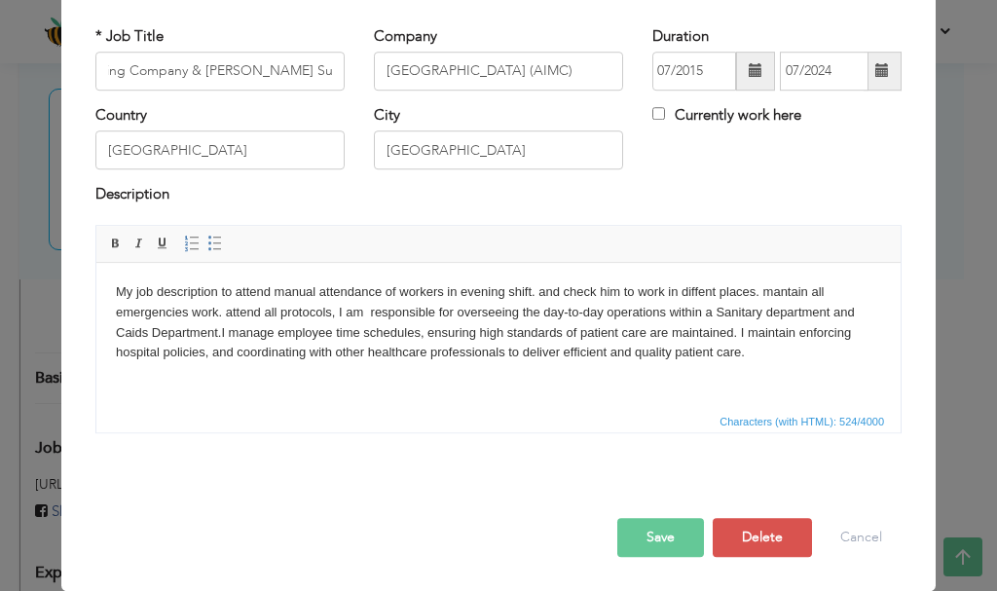
click at [651, 534] on button "Save" at bounding box center [660, 537] width 87 height 39
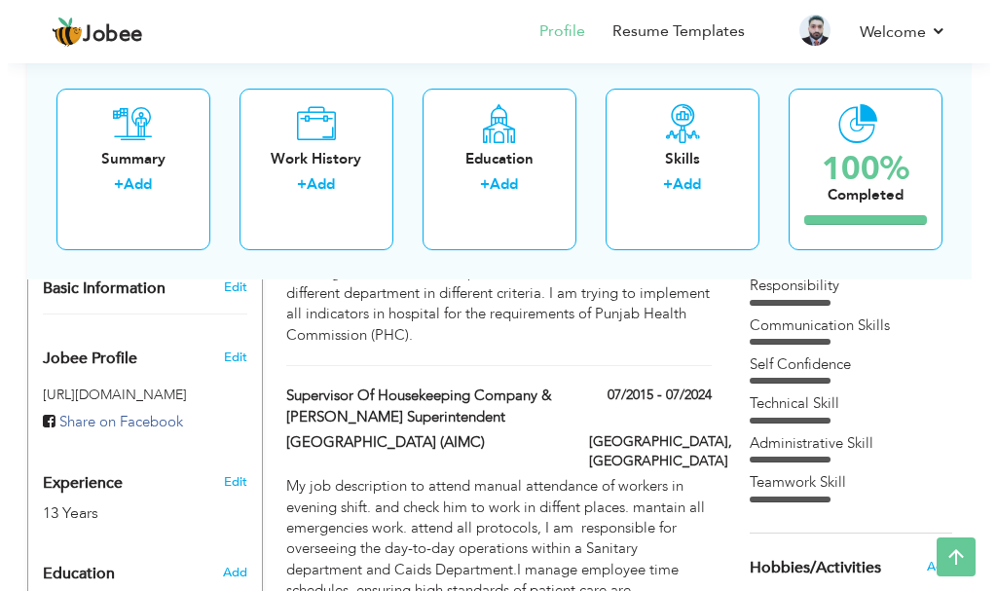
scroll to position [584, 0]
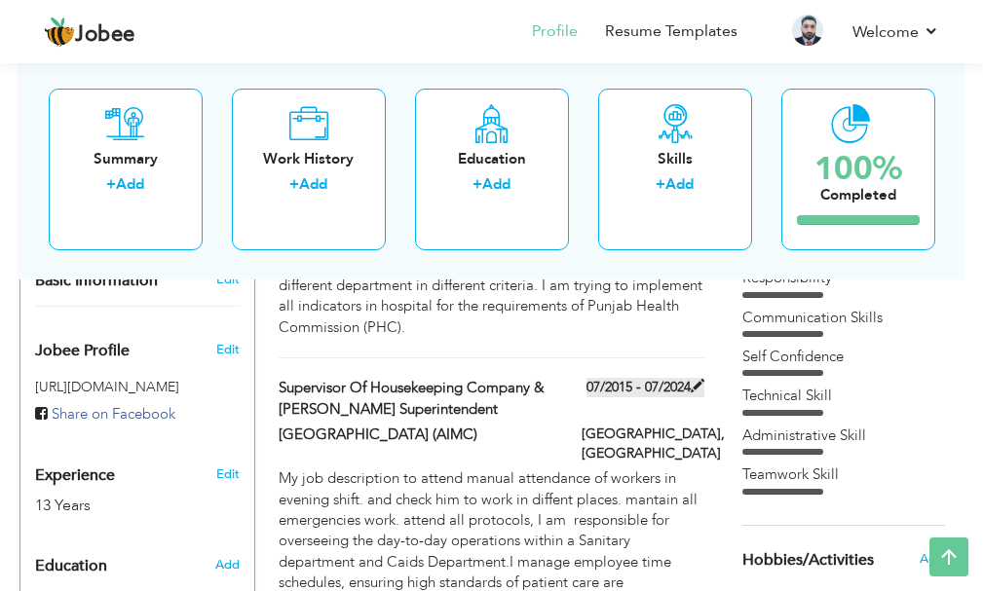
click at [698, 379] on span at bounding box center [697, 386] width 14 height 14
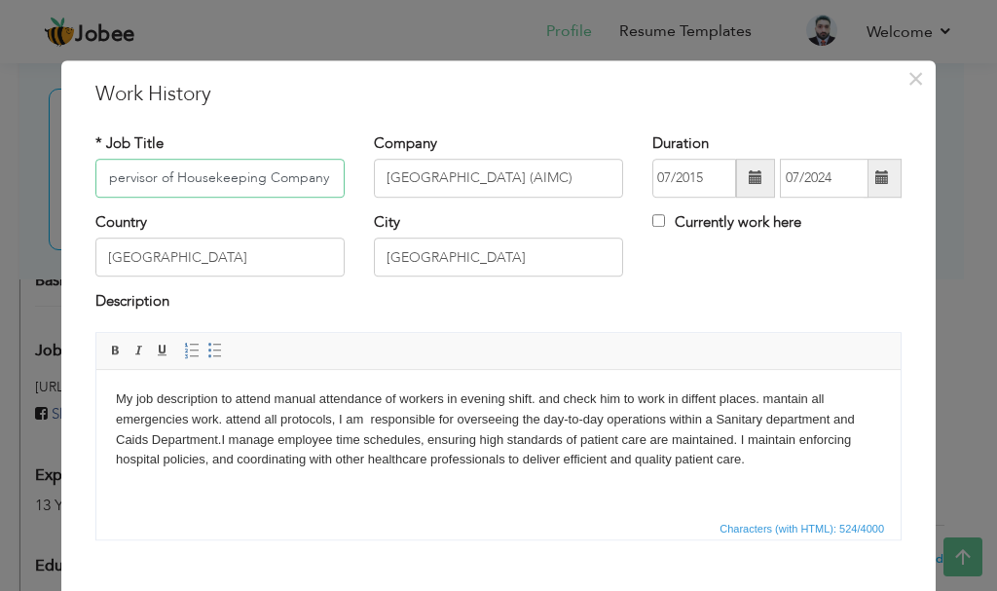
scroll to position [0, 0]
type input "Supervisor of Housekeeping Company & [PERSON_NAME] Superintendent"
drag, startPoint x: 237, startPoint y: 397, endPoint x: 267, endPoint y: 394, distance: 30.3
click at [267, 394] on body "My job description to attend manual attendance of workers in evening shift. and…" at bounding box center [498, 439] width 765 height 101
click at [259, 404] on body "My job description to attend manual attendance of workers in evening shift. and…" at bounding box center [498, 439] width 765 height 101
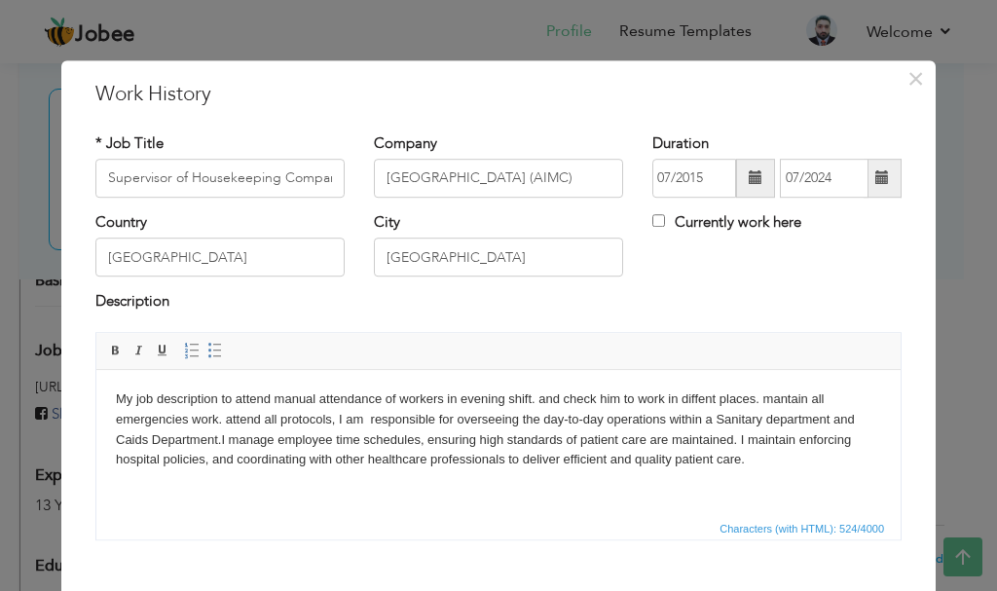
click at [236, 397] on body "My job description to attend manual attendance of workers in evening shift. and…" at bounding box center [498, 439] width 765 height 101
drag, startPoint x: 337, startPoint y: 397, endPoint x: 297, endPoint y: 398, distance: 39.9
click at [297, 398] on body "My job description to maintained attend manual attendance of workers in evening…" at bounding box center [498, 439] width 765 height 101
drag, startPoint x: 303, startPoint y: 400, endPoint x: 339, endPoint y: 396, distance: 36.2
click at [339, 396] on body "My job description to maintained attend manual attendance of workers in evening…" at bounding box center [498, 439] width 765 height 101
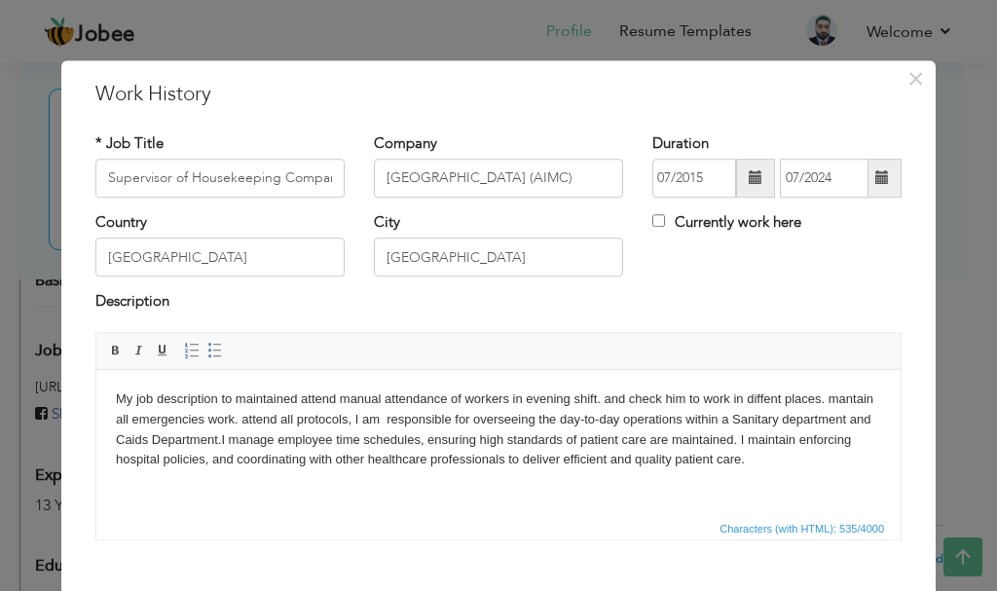
click at [373, 396] on body "My job description to maintained attend manual attendance of workers in evening…" at bounding box center [498, 439] width 765 height 101
drag, startPoint x: 334, startPoint y: 395, endPoint x: 302, endPoint y: 400, distance: 32.5
click at [302, 400] on body "My job description to maintained attend manual attendance of workers in evening…" at bounding box center [498, 439] width 765 height 101
click at [837, 394] on body "My job description to maintained manual attendance of workers in evening shift.…" at bounding box center [498, 439] width 765 height 101
click at [804, 395] on body "My job description to maintained manual attendance of workers in evening shift.…" at bounding box center [498, 439] width 765 height 101
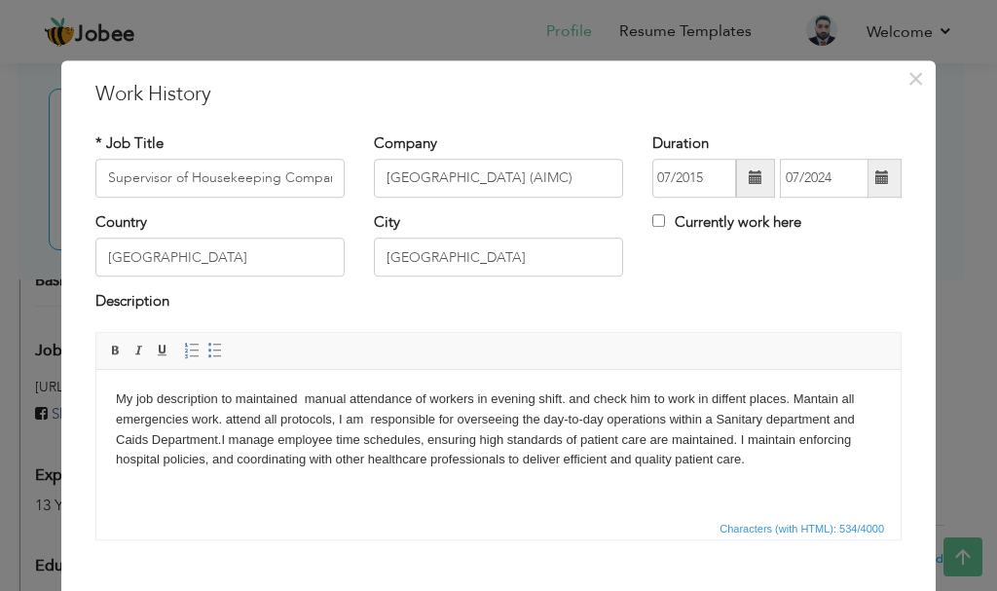
click at [837, 398] on body "My job description to maintained manual attendance of workers in evening shift.…" at bounding box center [498, 439] width 765 height 101
click at [218, 420] on body "My job description to maintained manual attendance of workers in evening shift.…" at bounding box center [498, 439] width 765 height 101
drag, startPoint x: 192, startPoint y: 424, endPoint x: 216, endPoint y: 423, distance: 24.4
click at [216, 423] on body "My job description to maintained manual attendance of workers in evening shift.…" at bounding box center [498, 439] width 765 height 101
click at [259, 420] on body "My job description to maintained manual attendance of workers in evening shift.…" at bounding box center [498, 439] width 765 height 101
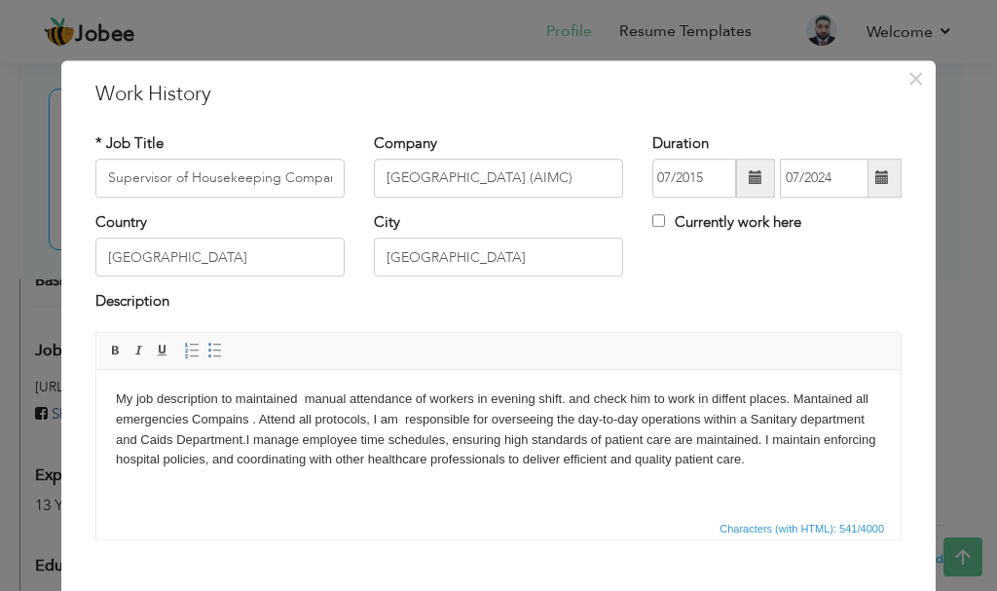
click at [308, 422] on body "My job description to maintained manual attendance of workers in evening shift.…" at bounding box center [498, 439] width 765 height 101
click at [313, 422] on body "My job description to maintained manual attendance of workers in evening shift.…" at bounding box center [498, 439] width 765 height 101
click at [389, 421] on body "My job description to maintained manual attendance of workers in evening shift.…" at bounding box center [498, 439] width 765 height 101
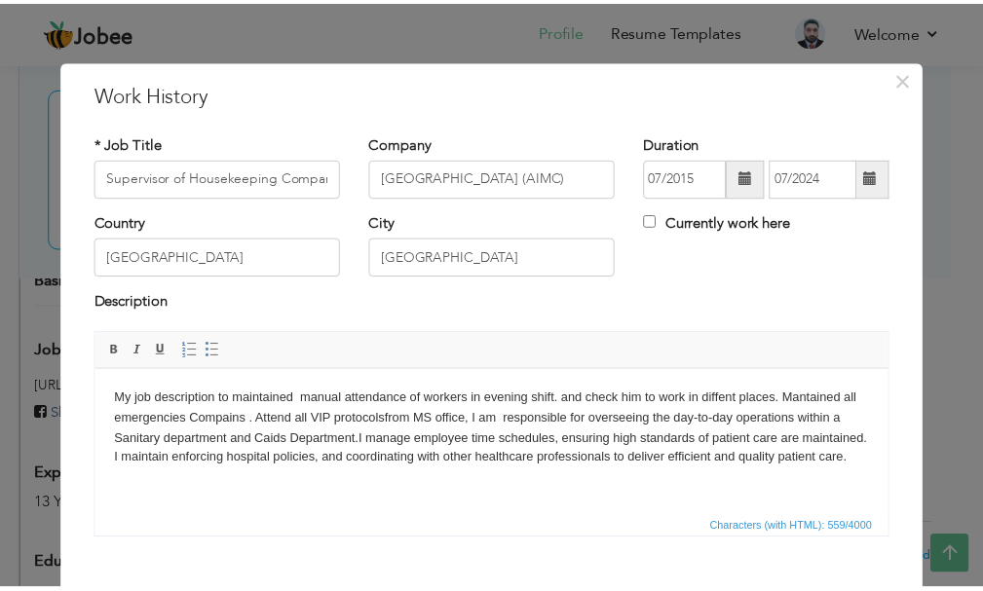
scroll to position [107, 0]
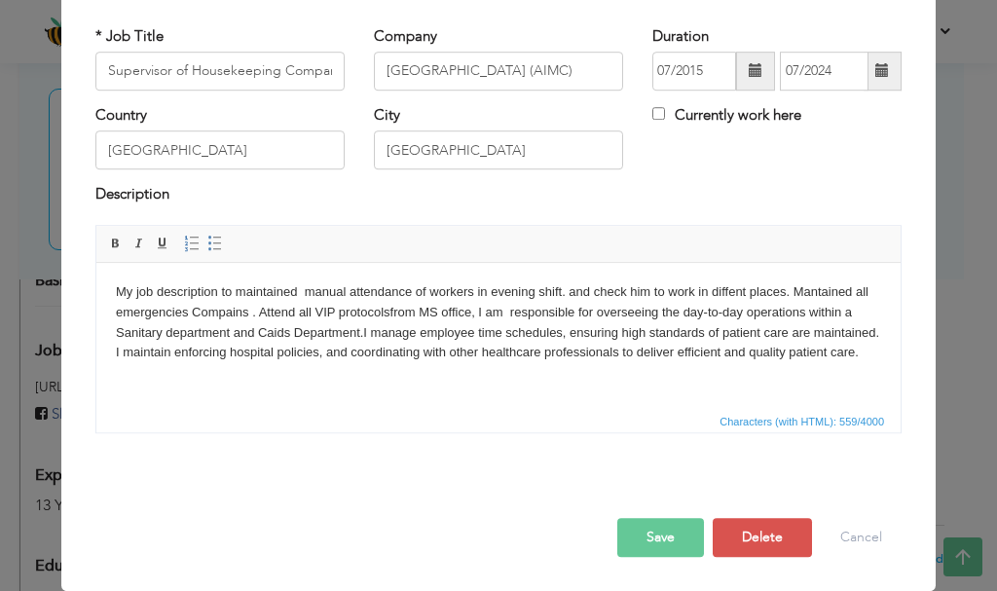
click at [648, 535] on button "Save" at bounding box center [660, 537] width 87 height 39
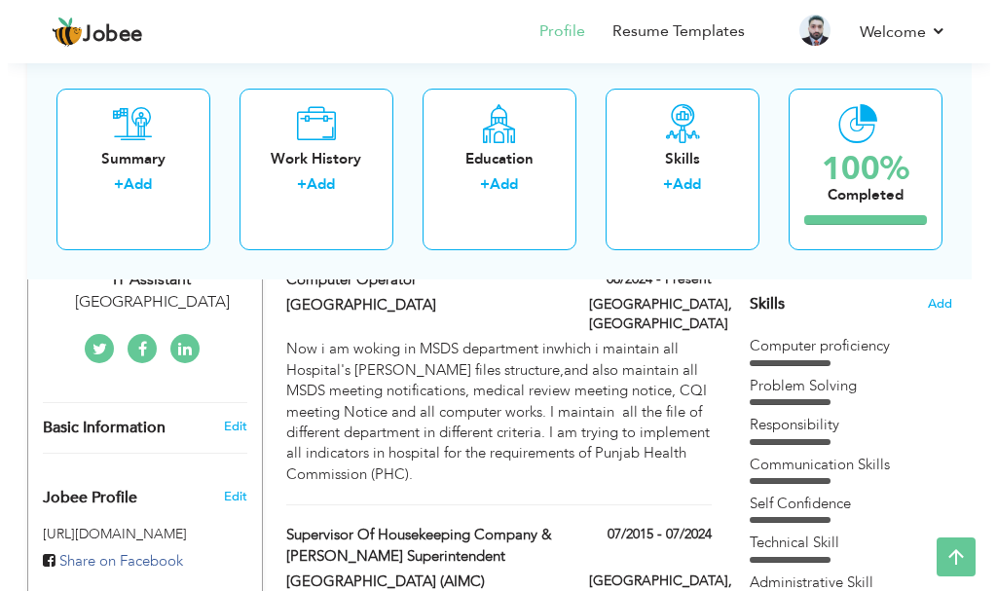
scroll to position [438, 0]
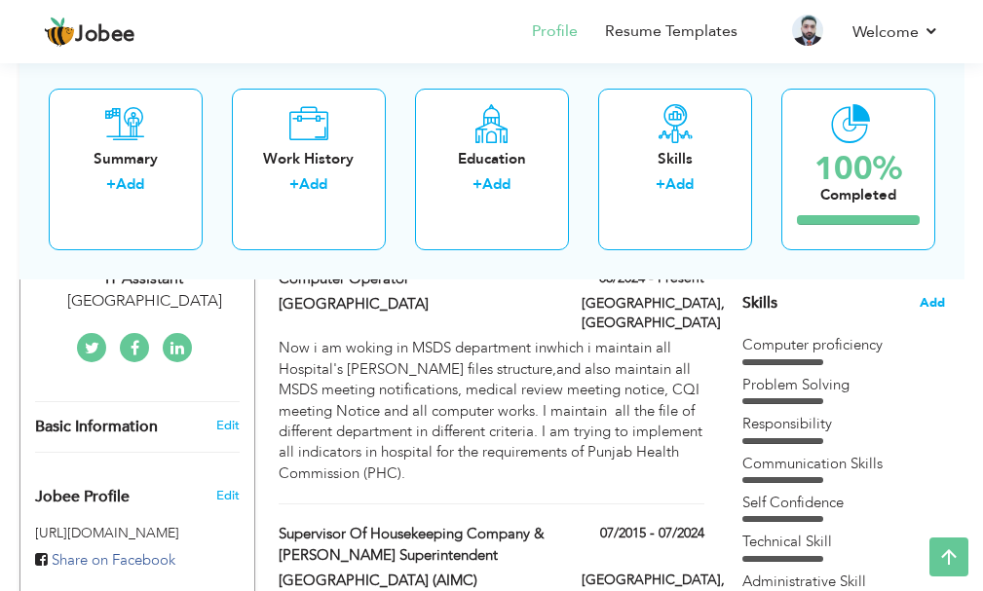
click at [940, 303] on span "Add" at bounding box center [931, 303] width 25 height 19
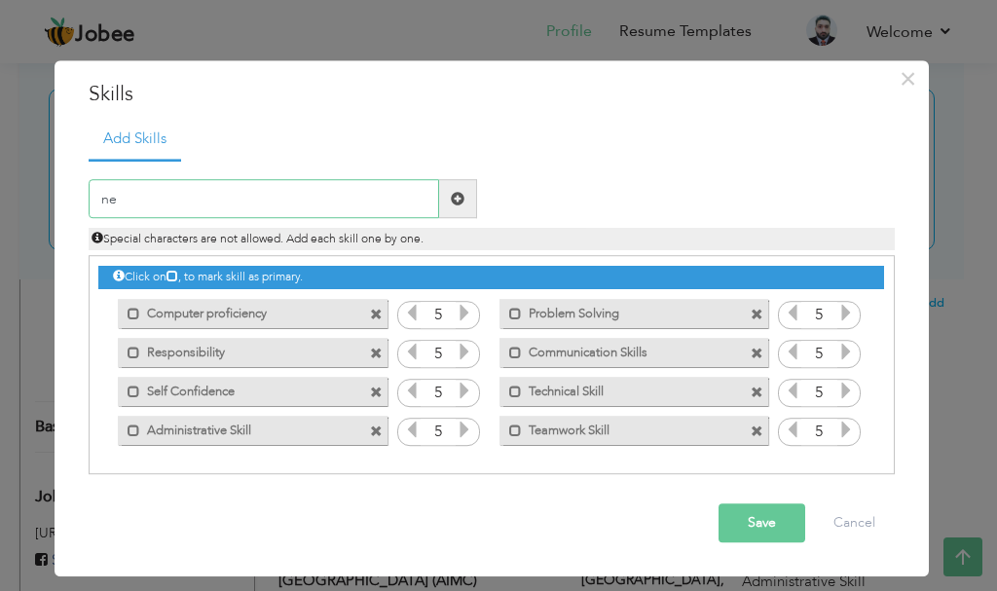
type input "n"
type input "Networking Concept"
click at [460, 198] on span at bounding box center [458, 199] width 14 height 14
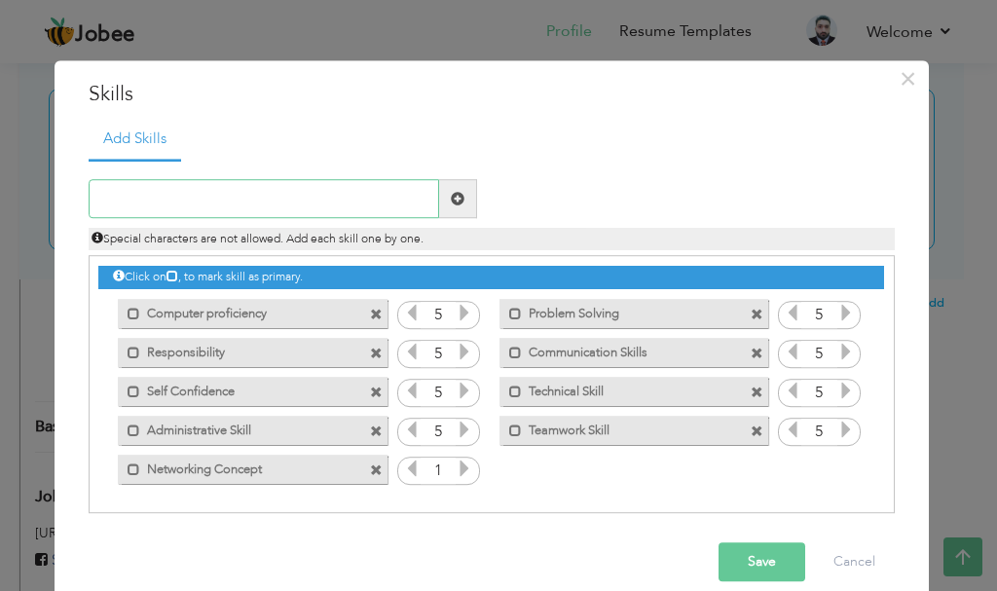
click at [236, 201] on input "text" at bounding box center [264, 199] width 351 height 39
click at [197, 197] on input "text" at bounding box center [264, 199] width 351 height 39
click at [290, 470] on label "Networking Concept" at bounding box center [238, 467] width 197 height 24
click at [290, 467] on label "Networking Concept" at bounding box center [241, 467] width 194 height 24
click at [290, 467] on label "Networking Concept" at bounding box center [238, 467] width 197 height 24
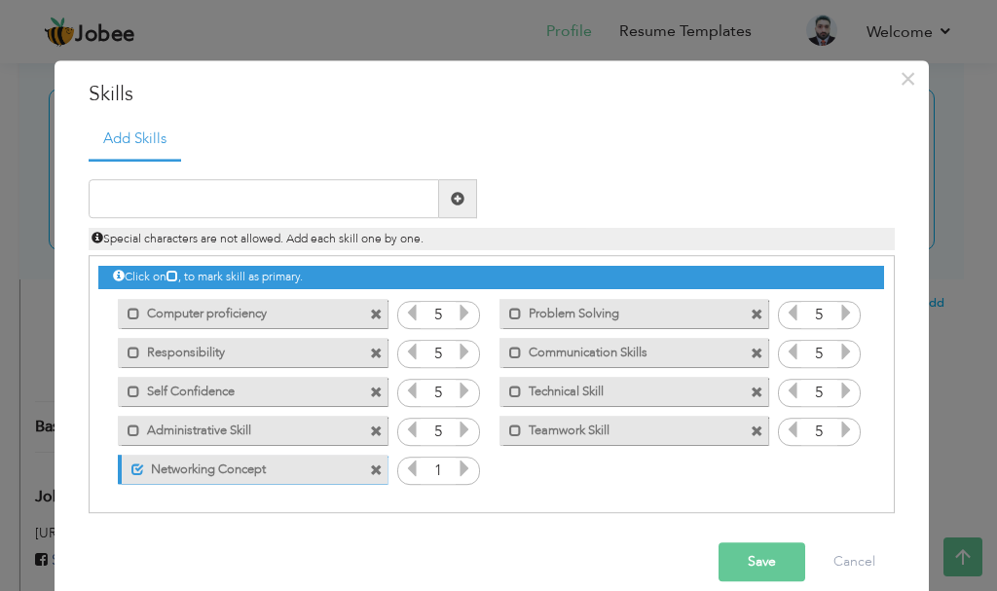
click at [370, 465] on span at bounding box center [376, 471] width 13 height 13
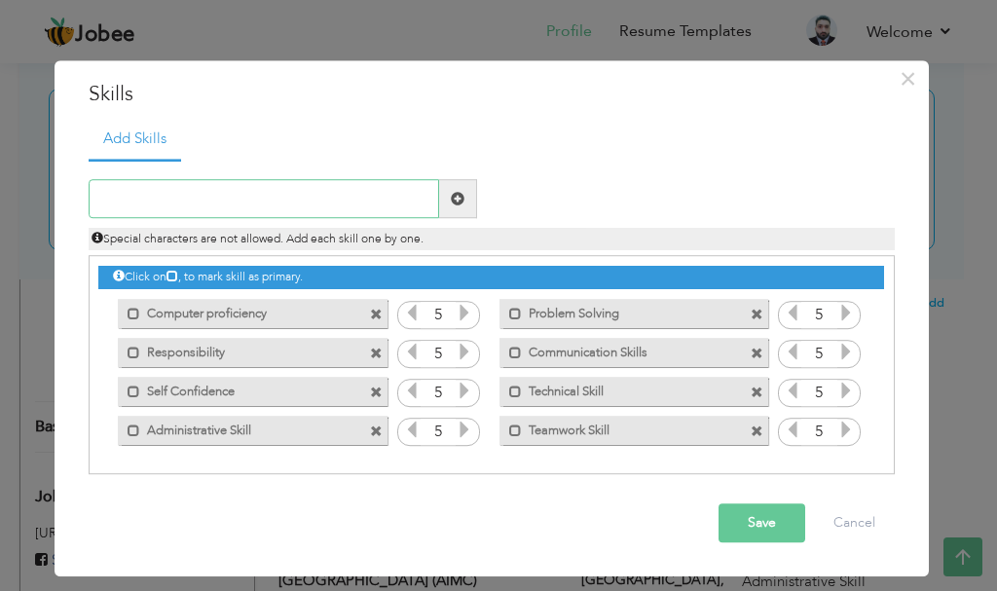
click at [224, 194] on input "text" at bounding box center [264, 199] width 351 height 39
type input "Networking Concepts & Protocols"
click at [453, 203] on span at bounding box center [458, 199] width 14 height 14
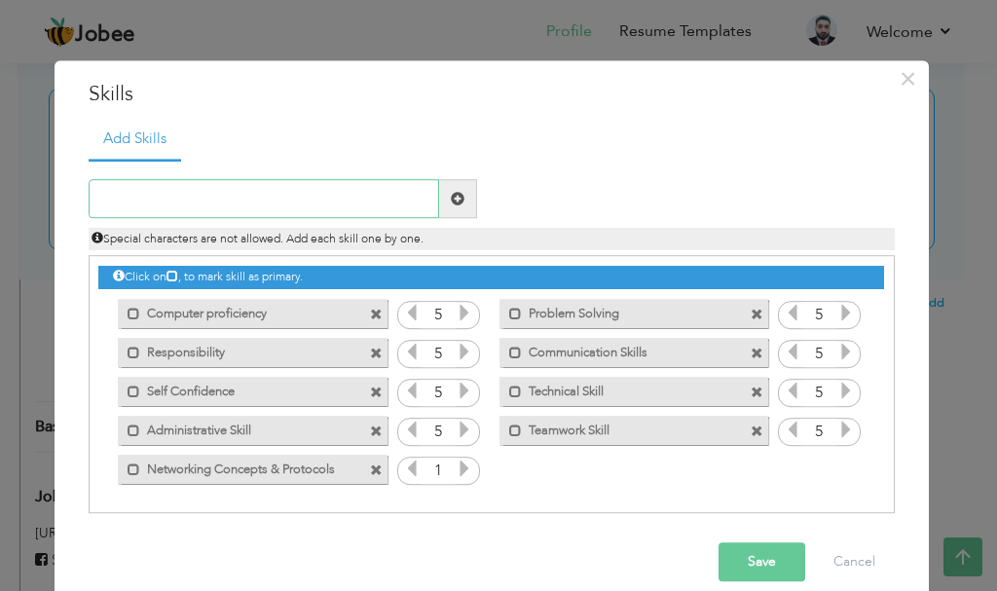
click at [235, 194] on input "text" at bounding box center [264, 199] width 351 height 39
type input "Troubleshooting hardware and Software"
click at [453, 201] on span at bounding box center [458, 199] width 14 height 14
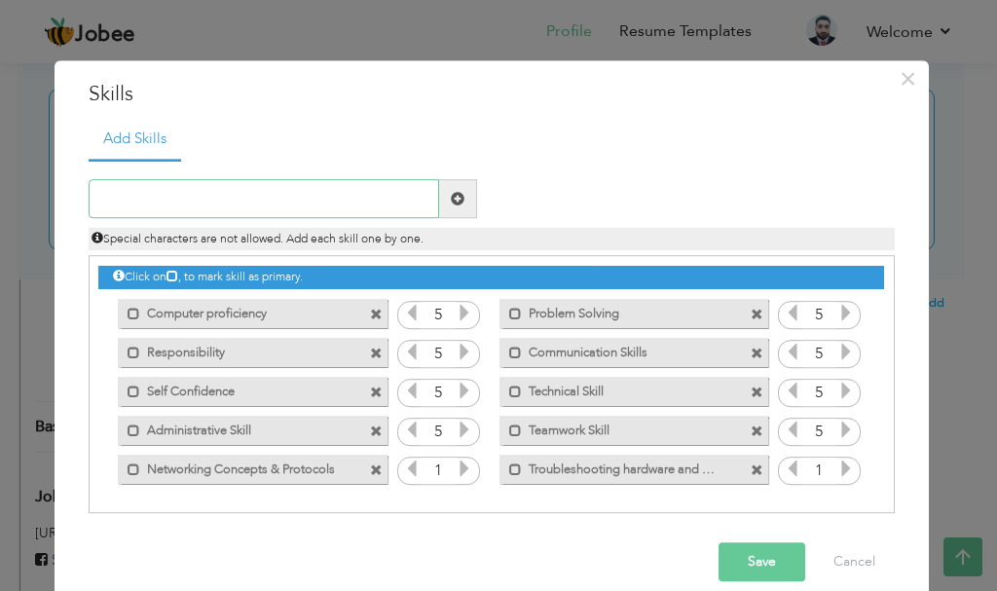
click at [335, 196] on input "text" at bounding box center [264, 199] width 351 height 39
type input "Remote Support Tools"
click at [453, 203] on span at bounding box center [458, 199] width 14 height 14
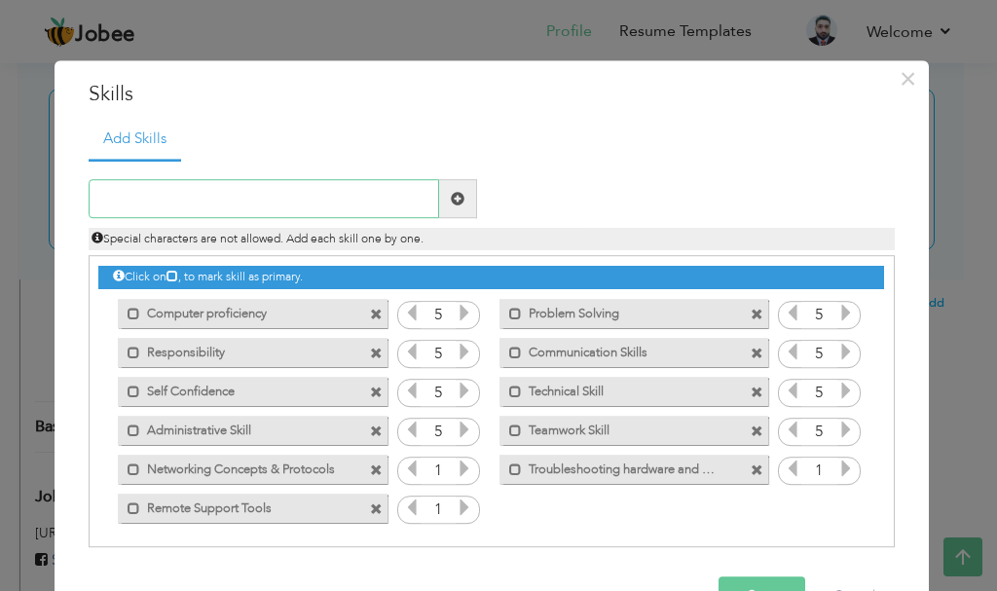
click at [229, 205] on input "text" at bounding box center [264, 199] width 351 height 39
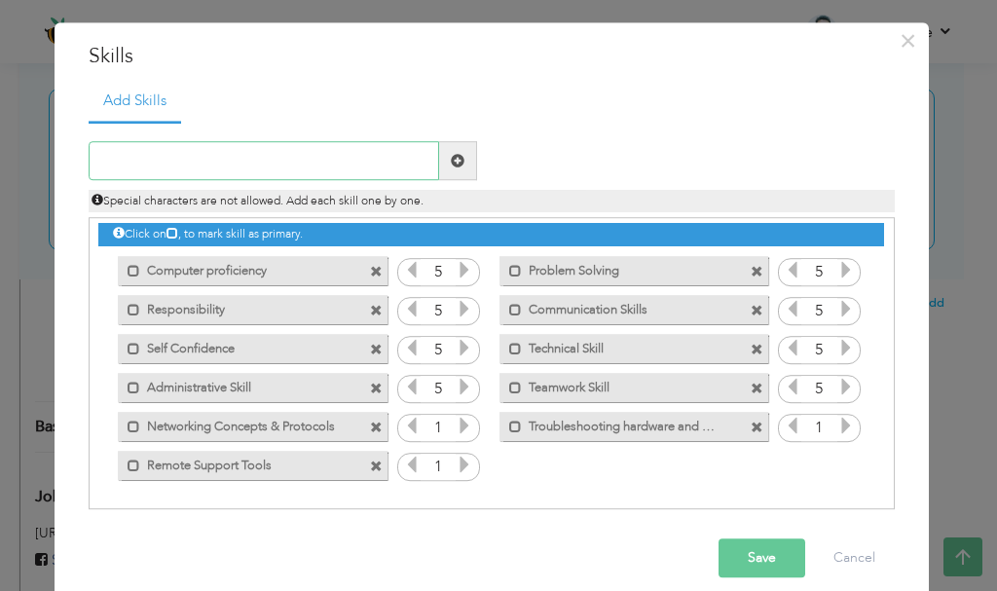
scroll to position [59, 0]
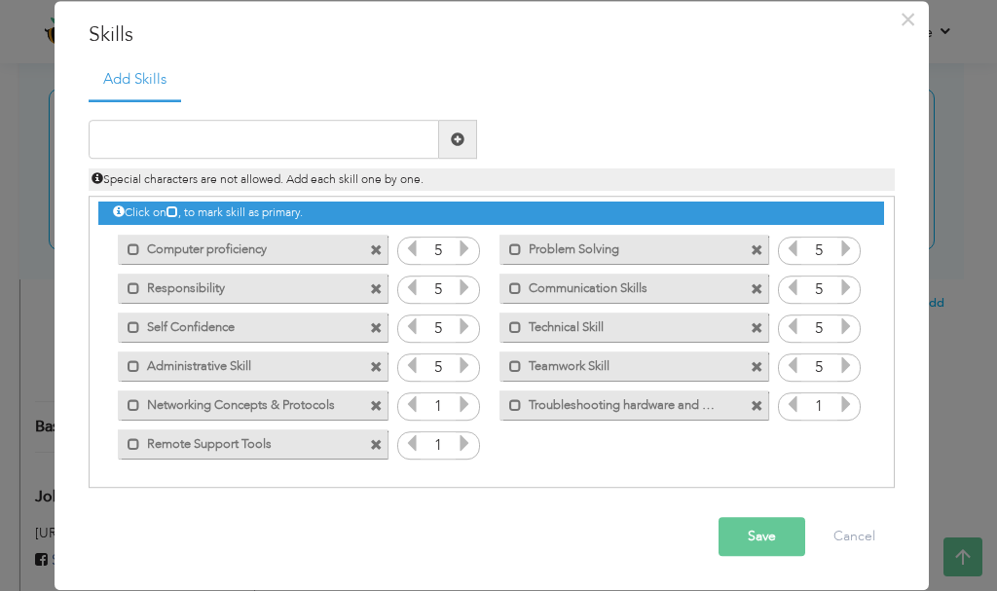
click at [753, 535] on button "Save" at bounding box center [762, 537] width 87 height 39
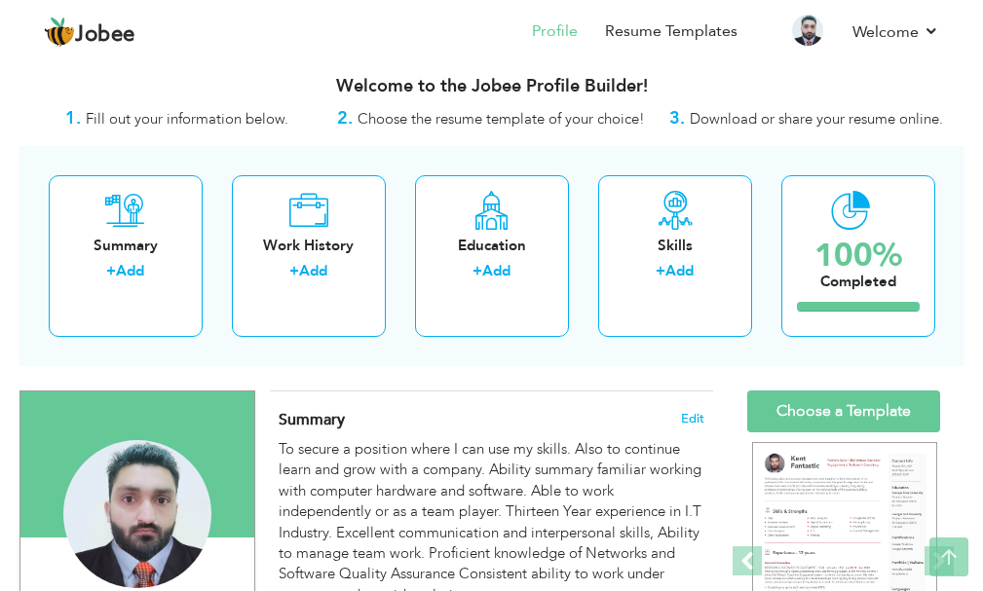
scroll to position [0, 0]
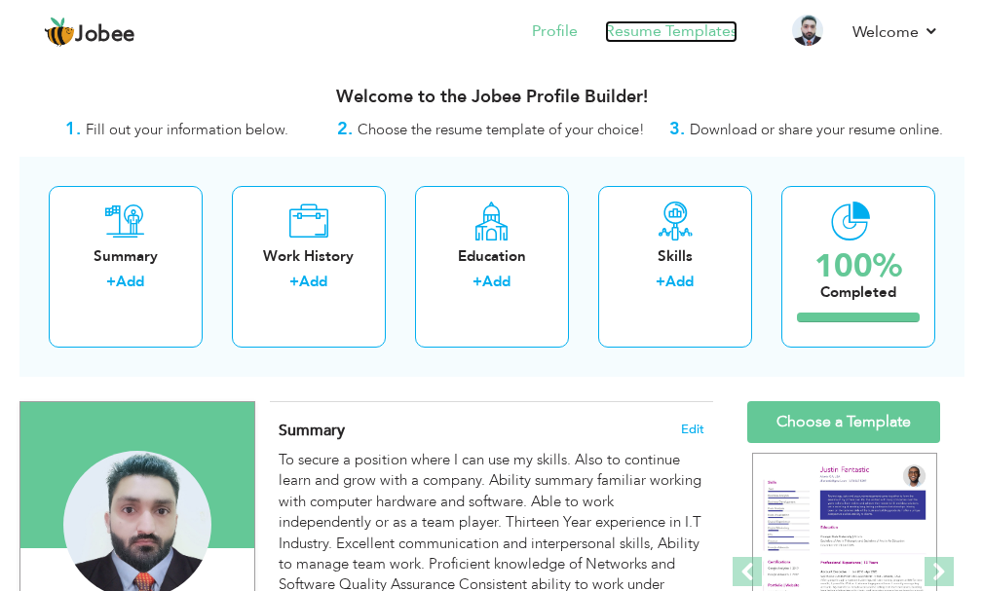
click at [713, 27] on link "Resume Templates" at bounding box center [671, 31] width 132 height 22
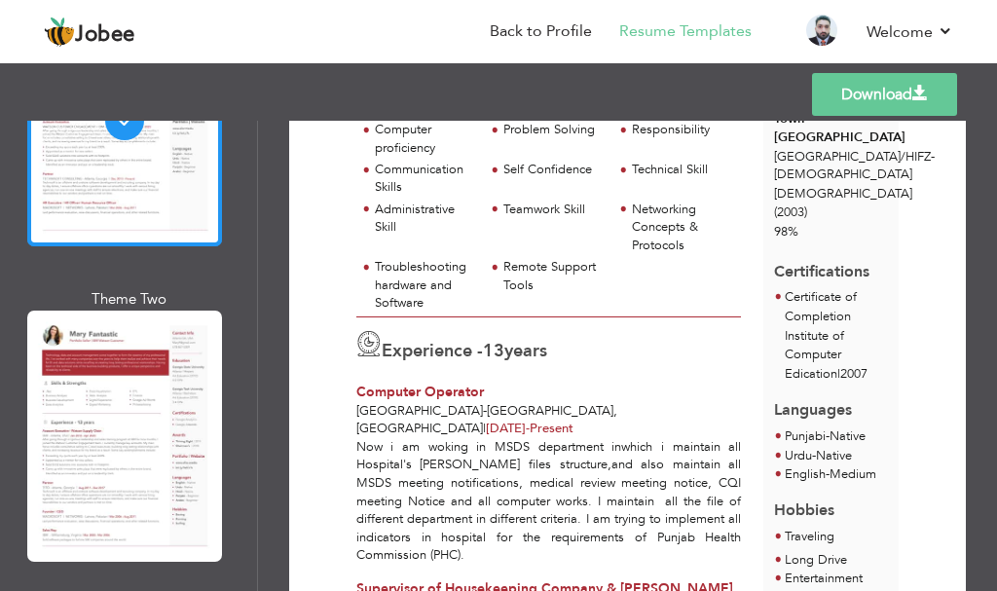
scroll to position [292, 0]
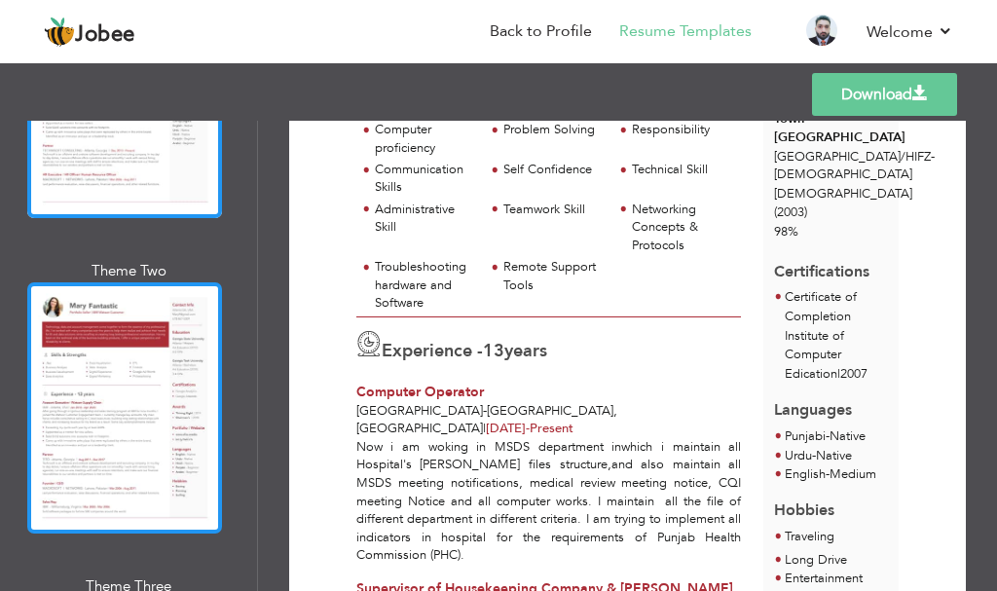
click at [122, 364] on div at bounding box center [124, 407] width 195 height 251
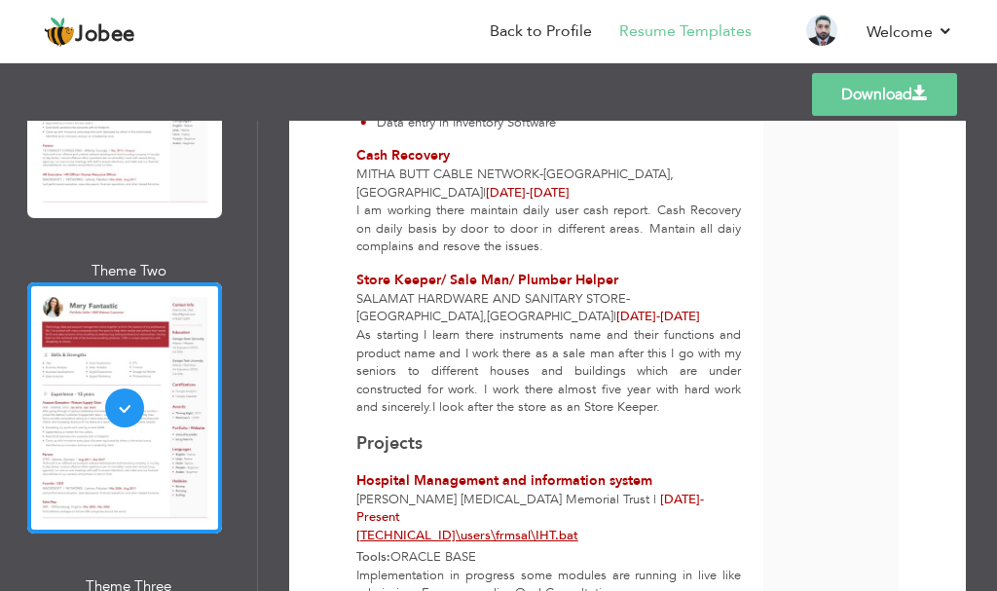
scroll to position [1479, 0]
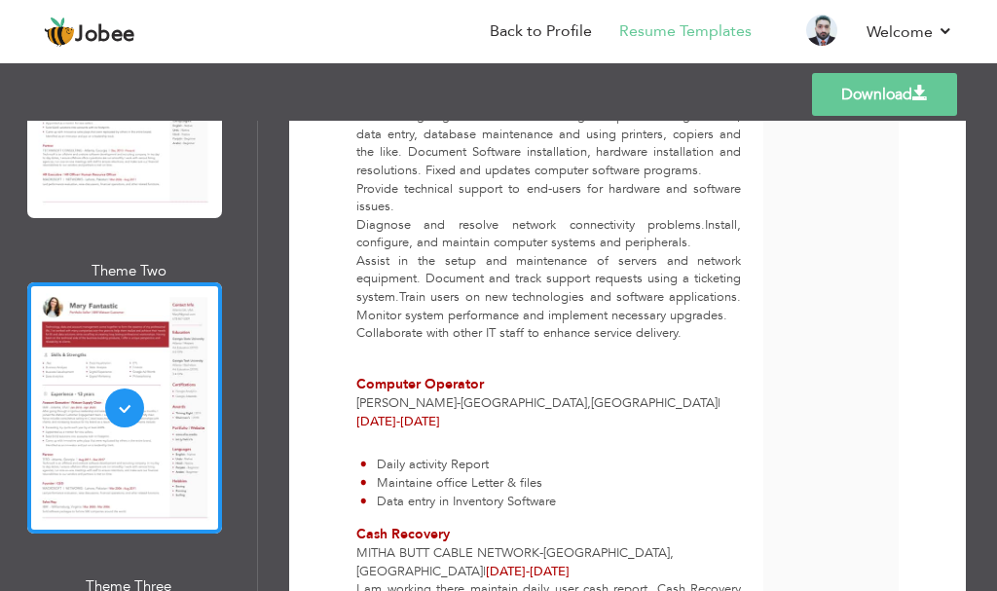
click at [889, 94] on link "Download" at bounding box center [884, 94] width 145 height 43
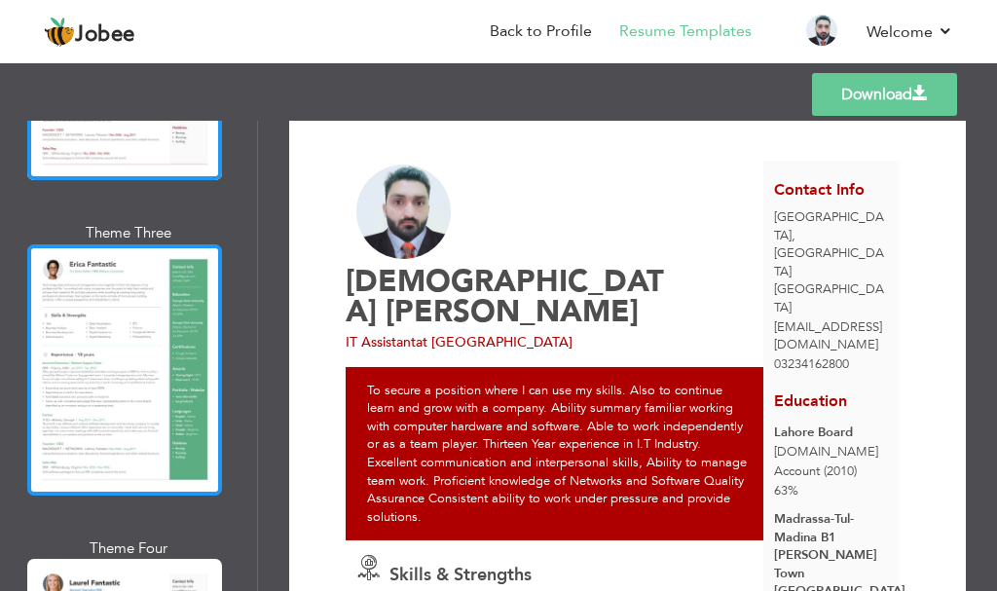
scroll to position [682, 0]
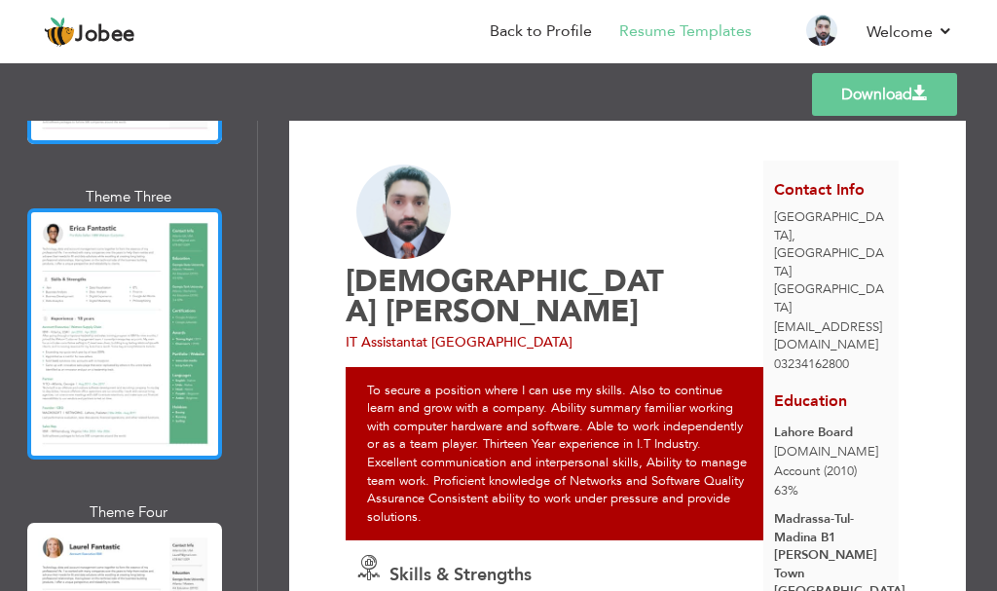
click at [143, 340] on div at bounding box center [124, 333] width 195 height 251
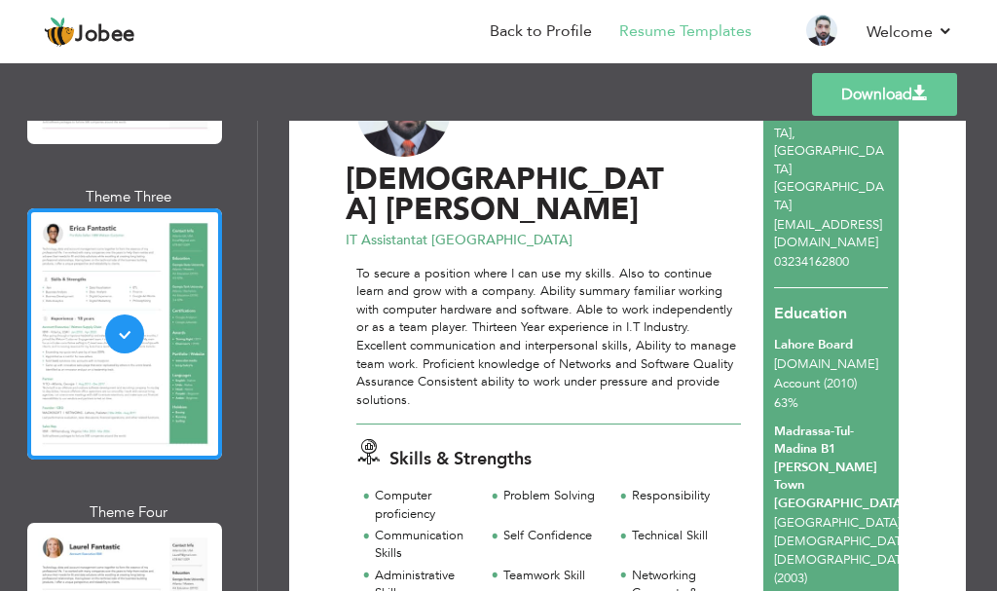
scroll to position [97, 0]
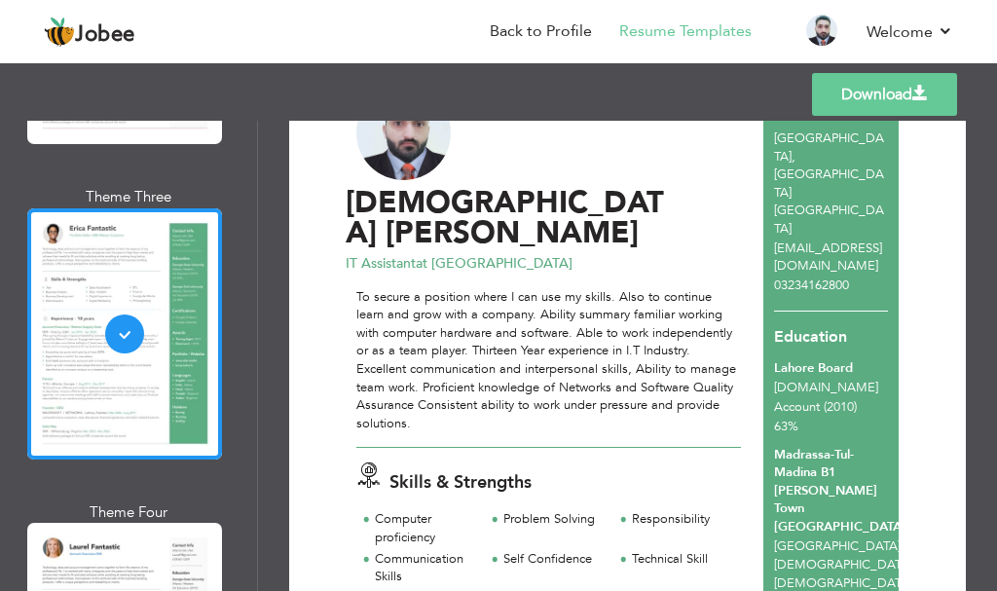
click at [893, 97] on link "Download" at bounding box center [884, 94] width 145 height 43
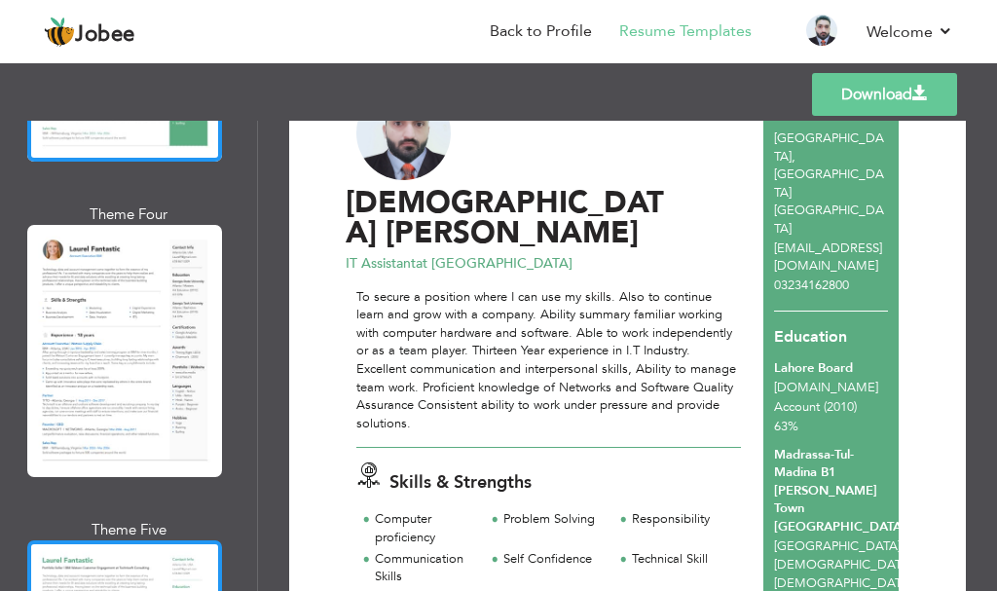
scroll to position [1071, 0]
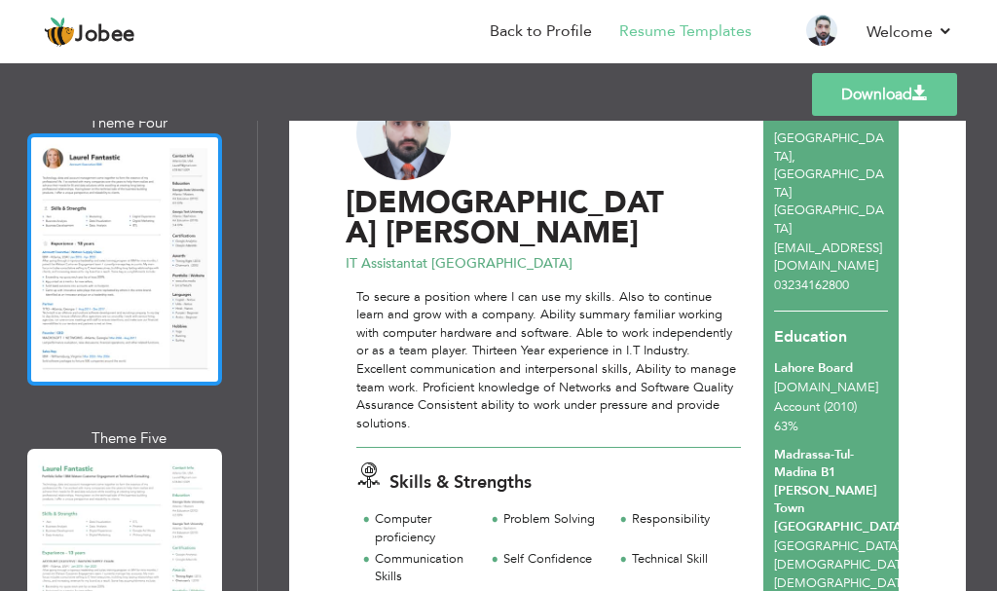
click at [139, 279] on div at bounding box center [124, 258] width 195 height 251
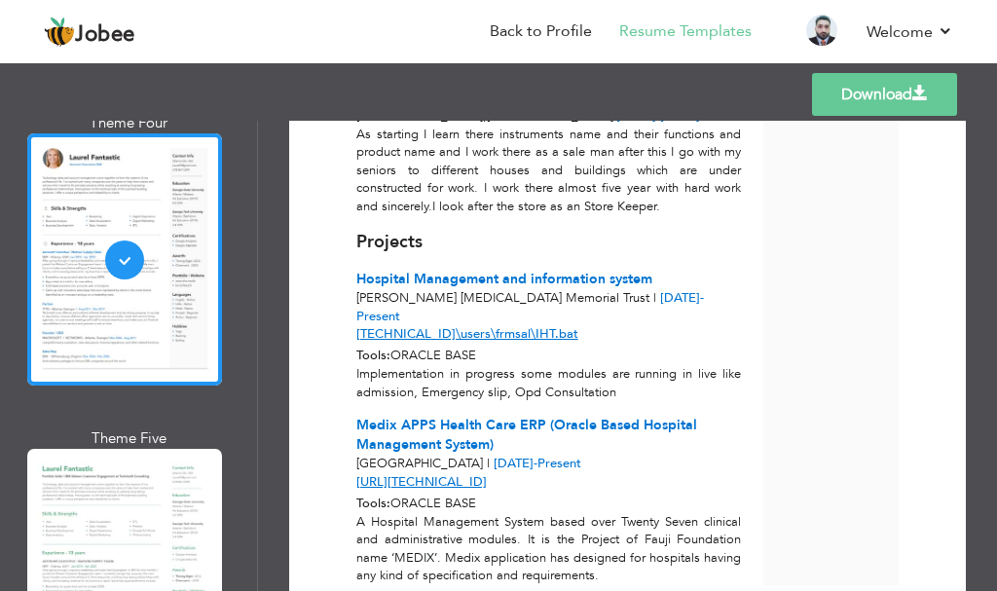
scroll to position [2057, 0]
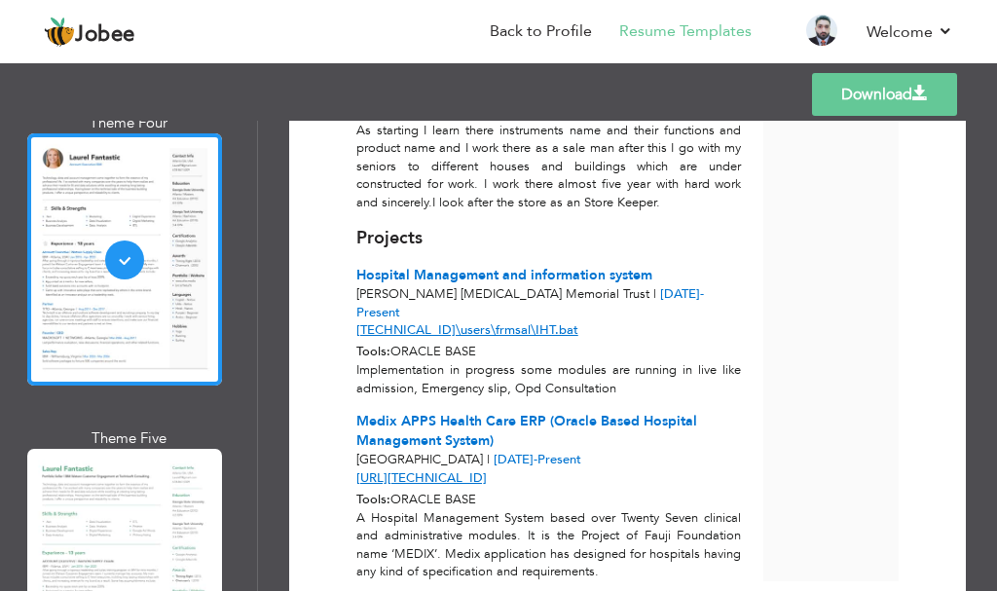
click at [866, 93] on link "Download" at bounding box center [884, 94] width 145 height 43
click at [172, 506] on div at bounding box center [124, 574] width 195 height 251
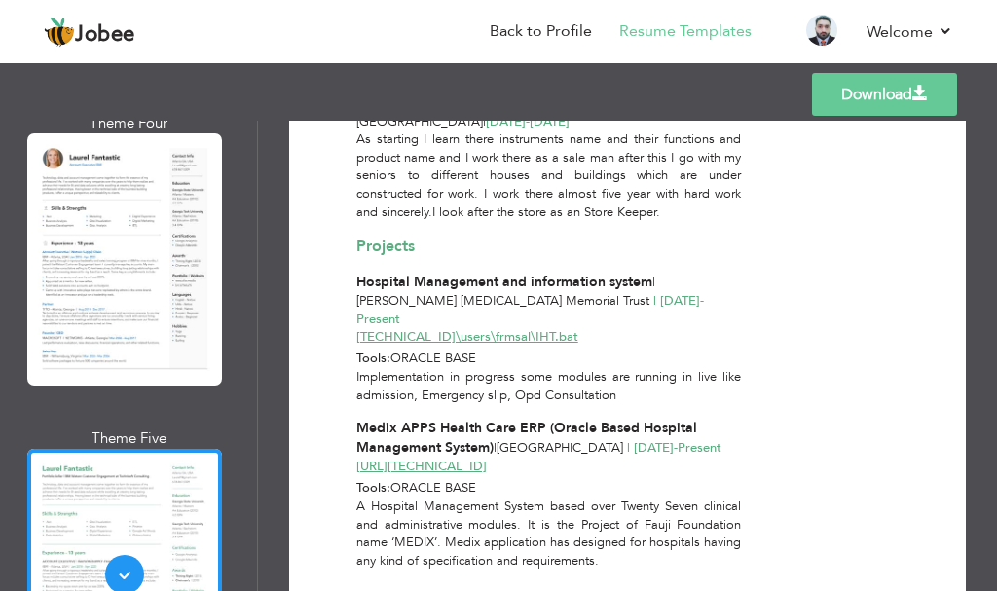
scroll to position [1866, 0]
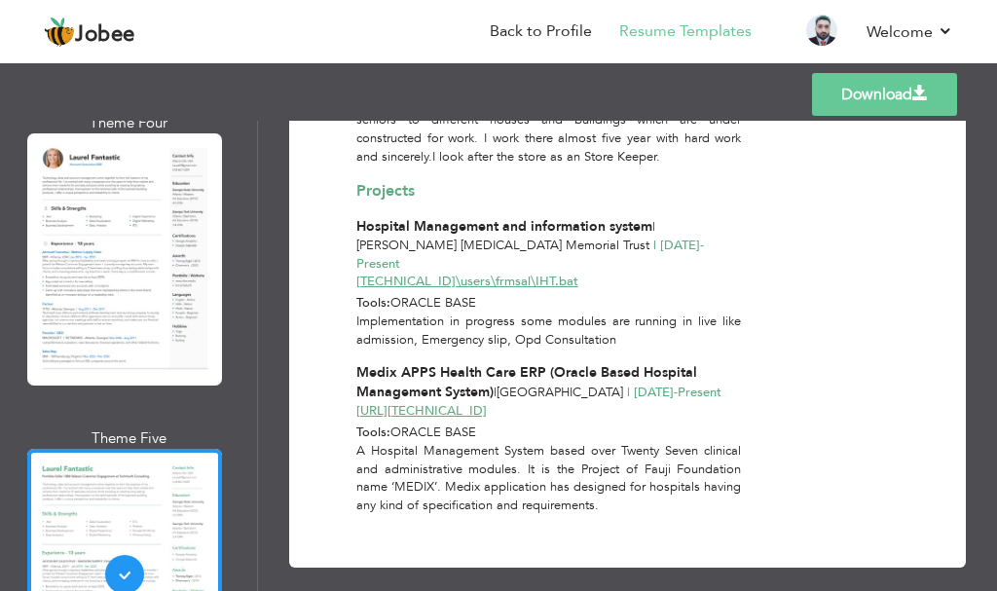
click at [868, 98] on link "Download" at bounding box center [884, 94] width 145 height 43
